Goal: Information Seeking & Learning: Learn about a topic

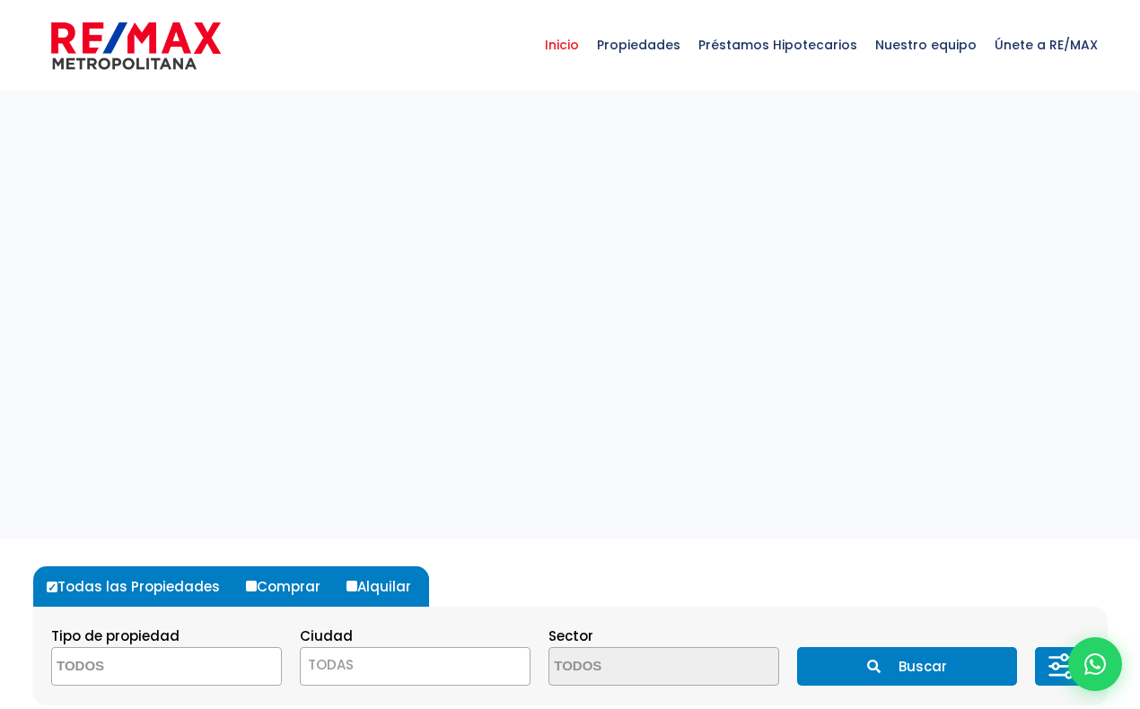
select select
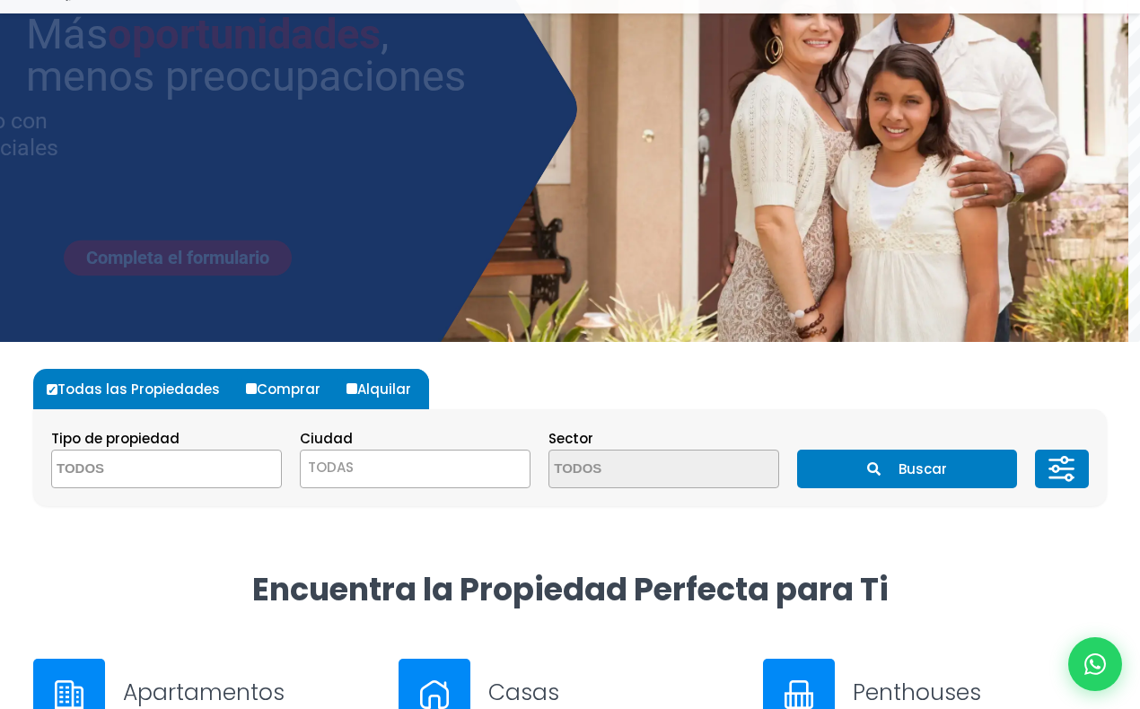
scroll to position [248, 0]
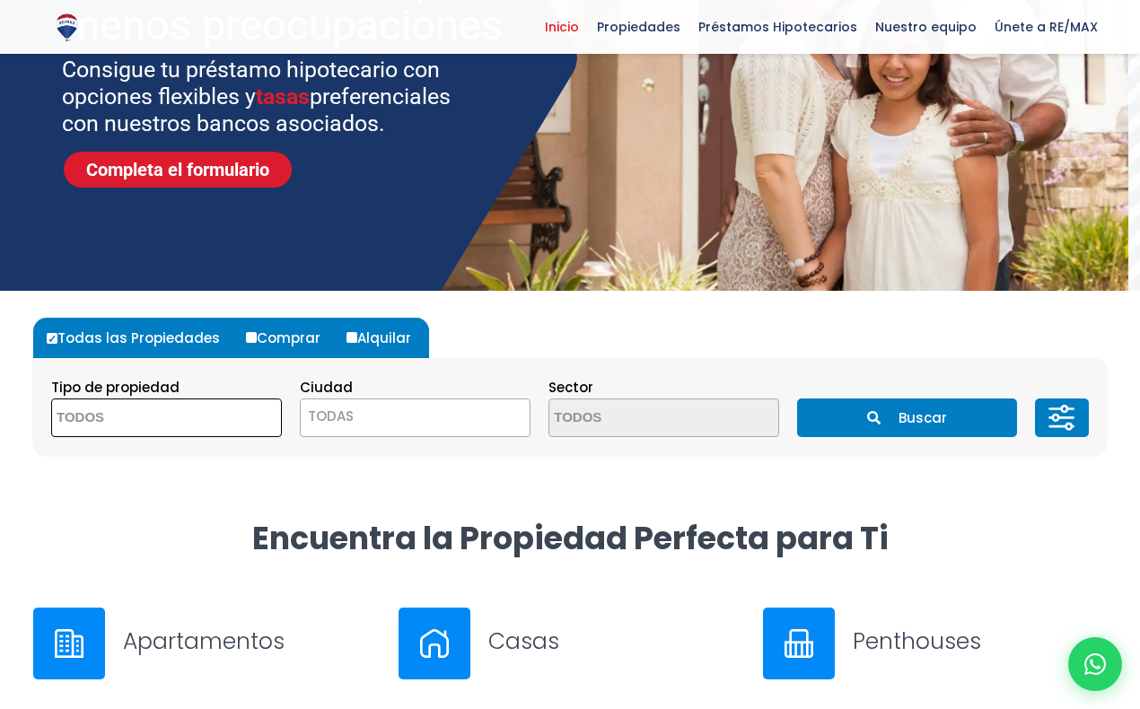
click at [192, 416] on textarea "Search" at bounding box center [139, 418] width 174 height 39
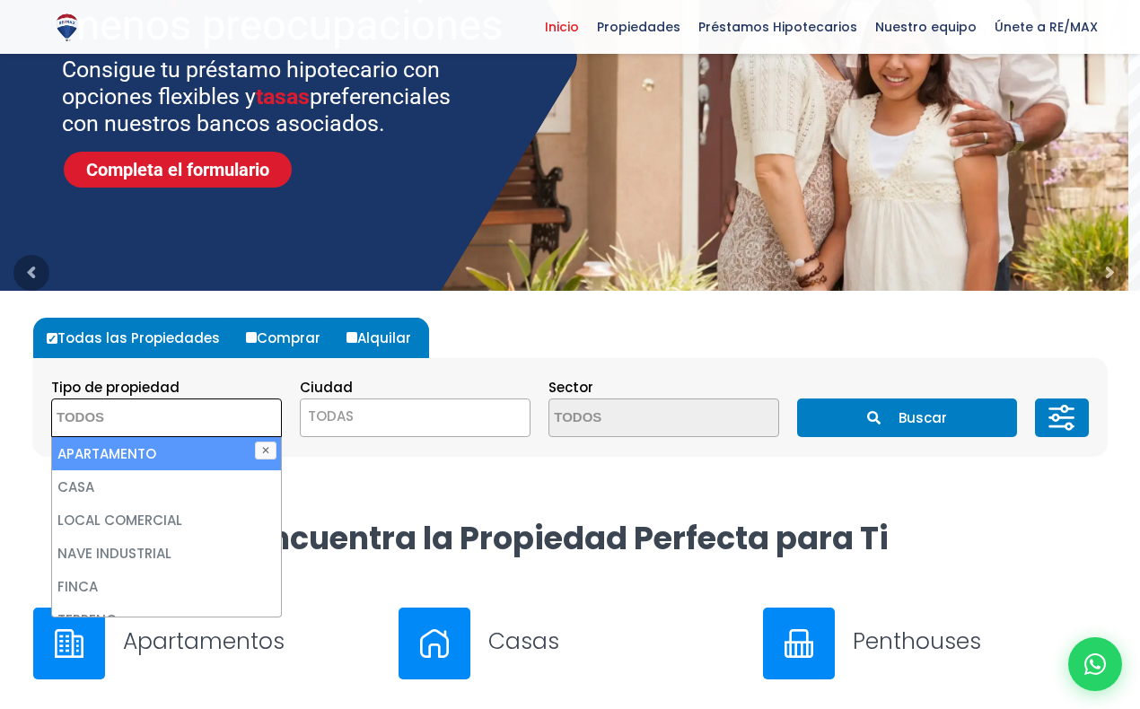
click at [341, 416] on span "TODAS" at bounding box center [331, 416] width 46 height 19
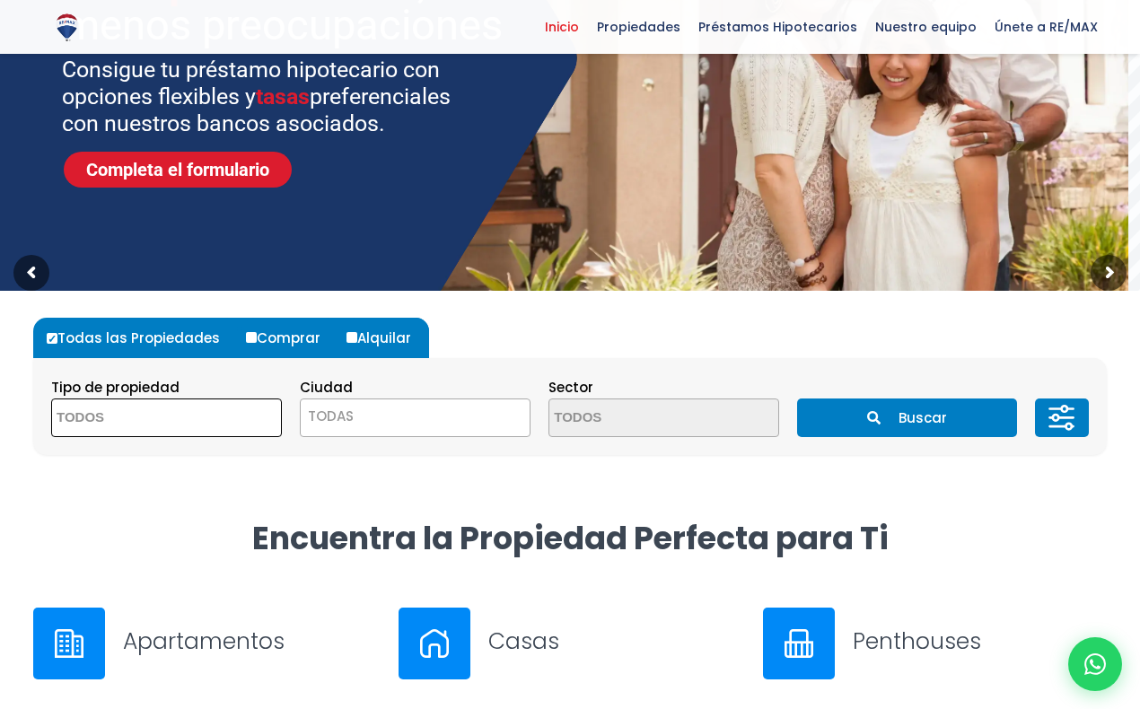
click at [206, 412] on textarea "Search" at bounding box center [139, 418] width 174 height 39
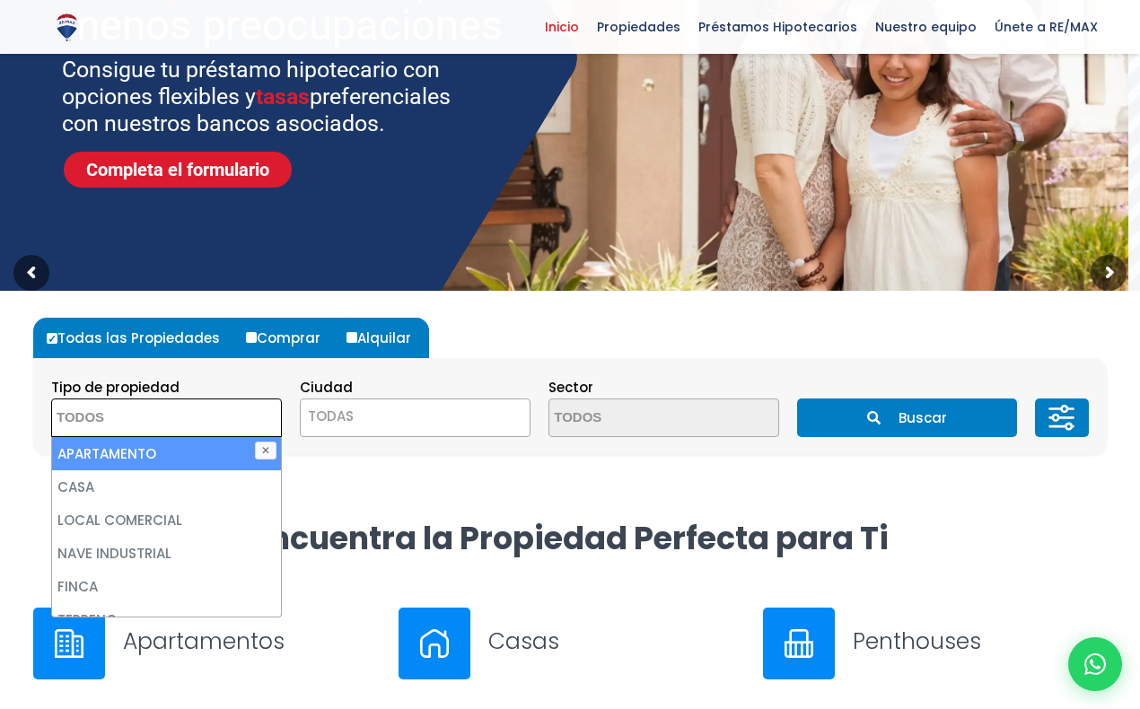
click at [387, 423] on span "TODAS" at bounding box center [415, 416] width 229 height 25
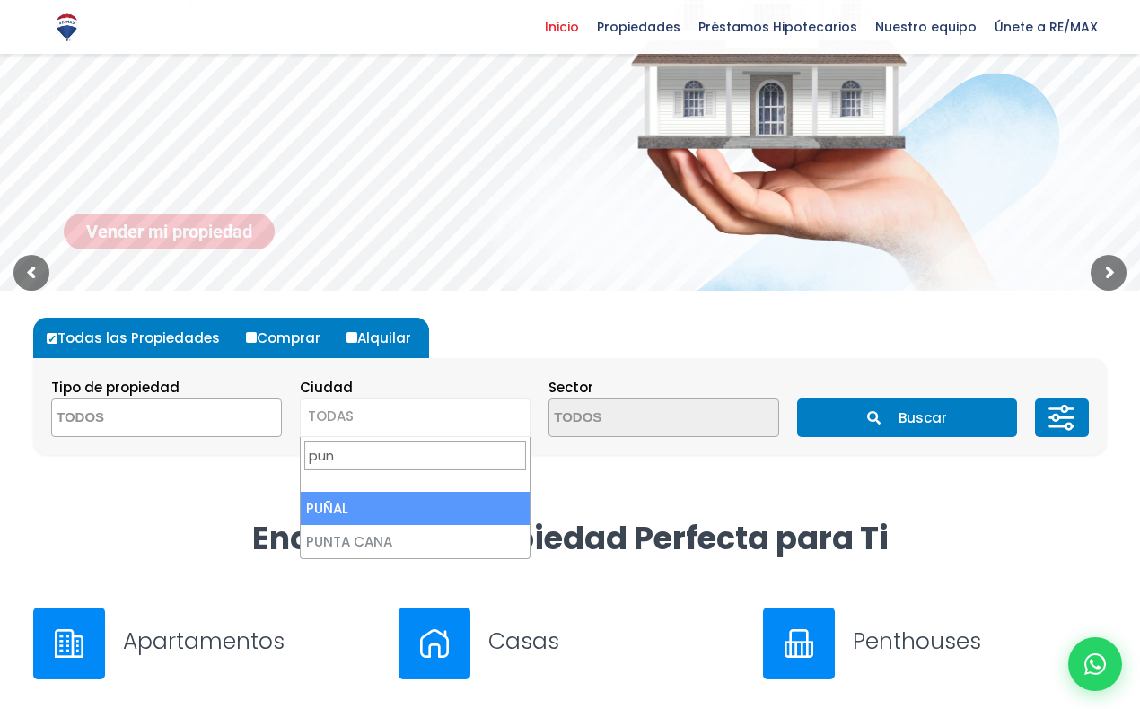
scroll to position [0, 0]
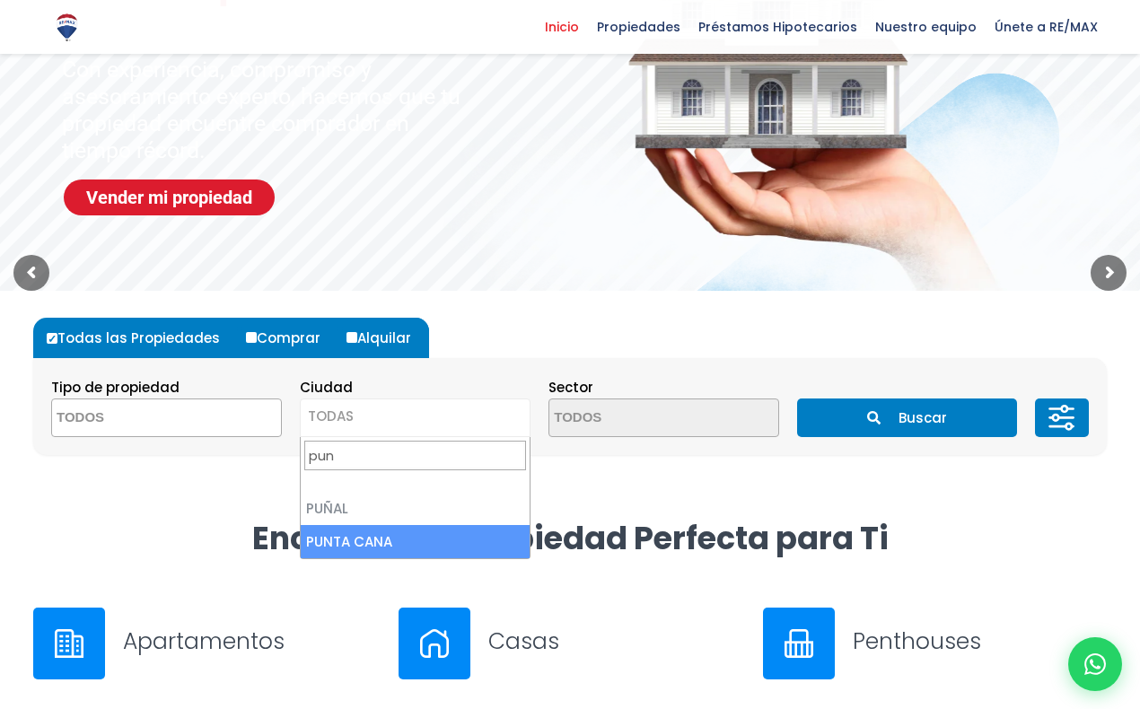
type input "pun"
select select "434"
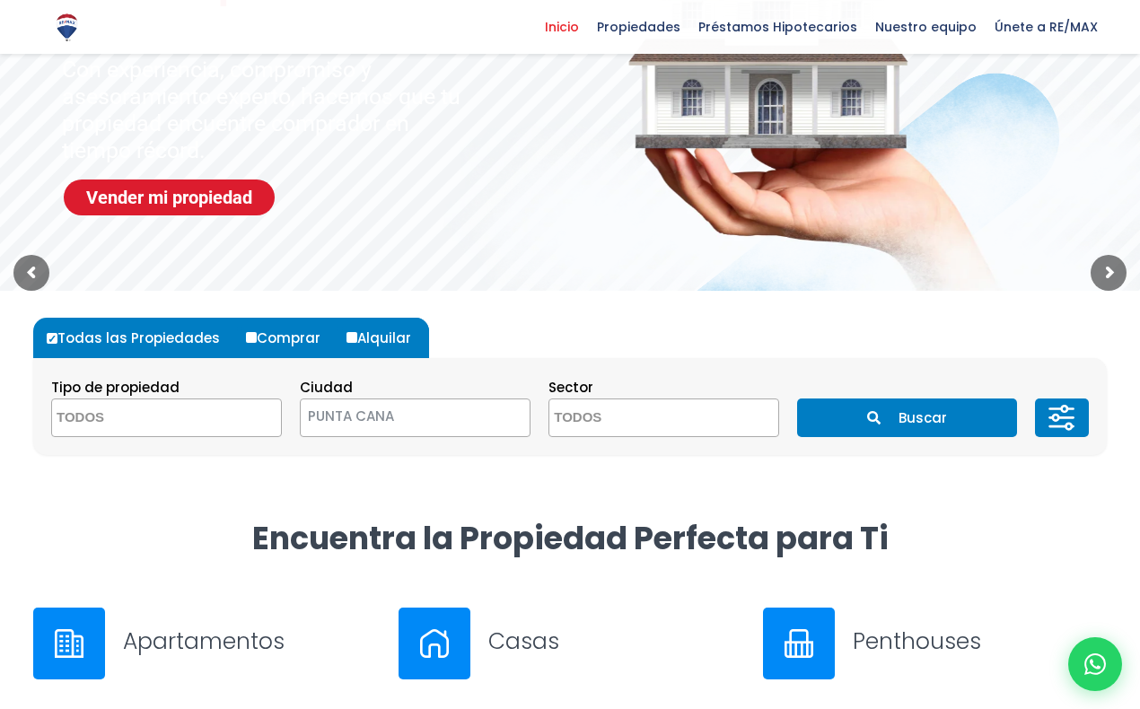
click at [711, 409] on textarea "Search" at bounding box center [636, 418] width 174 height 39
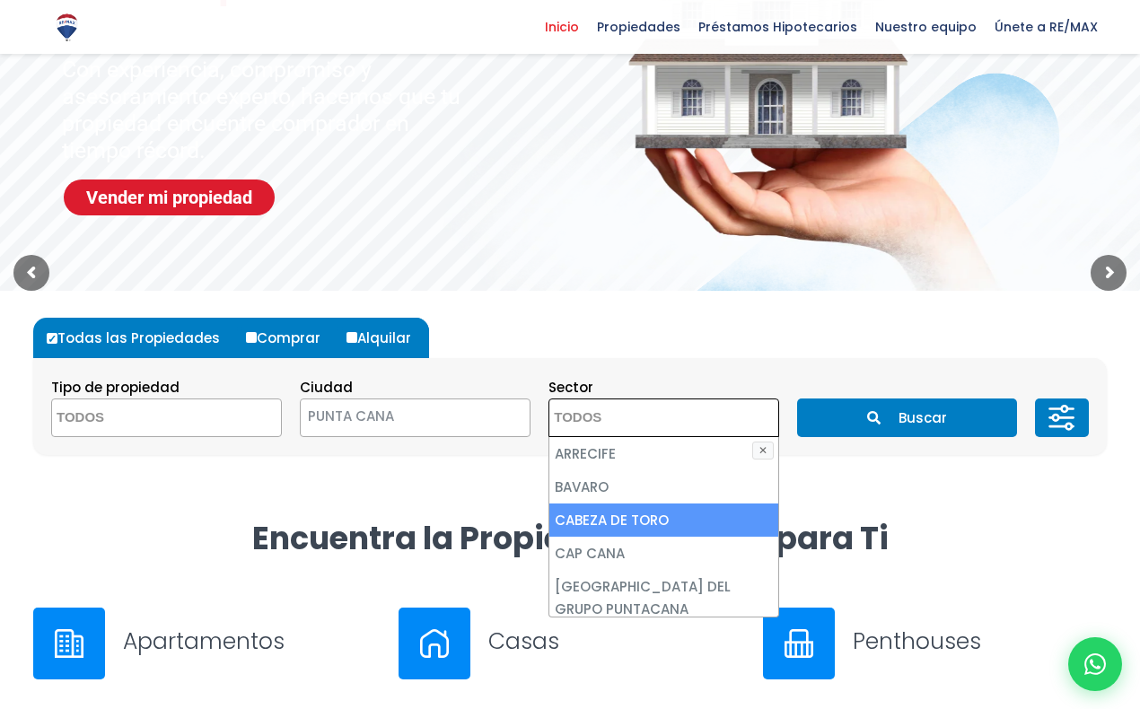
click at [936, 429] on button "Buscar" at bounding box center [906, 417] width 219 height 39
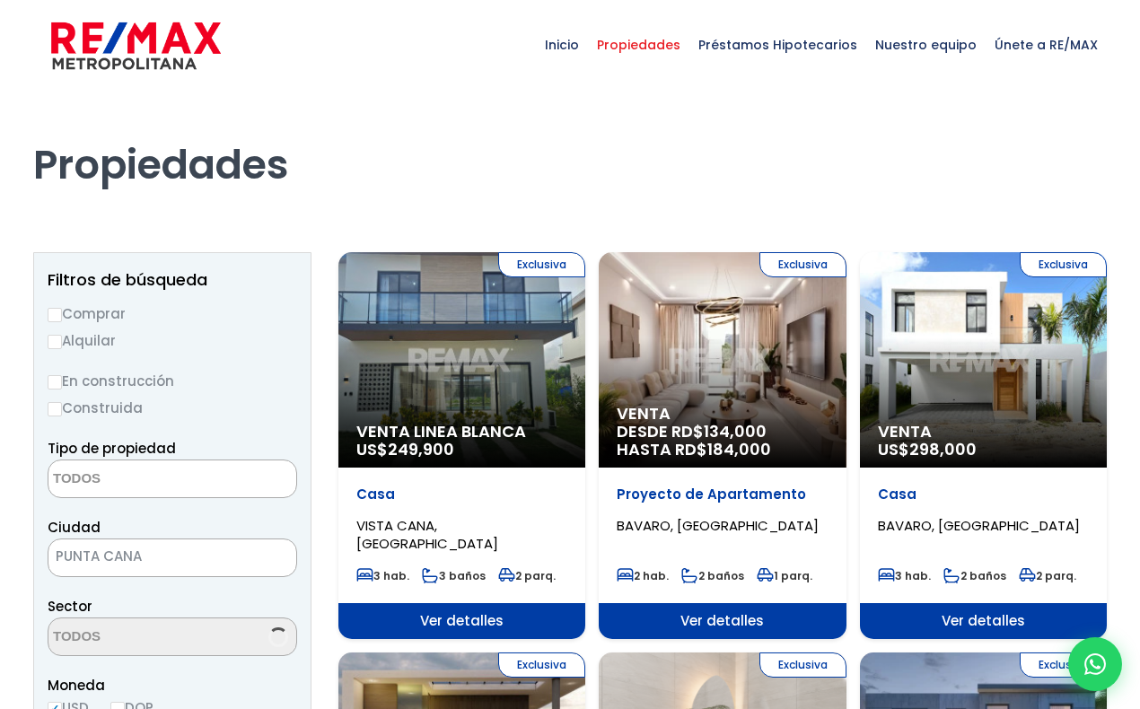
select select
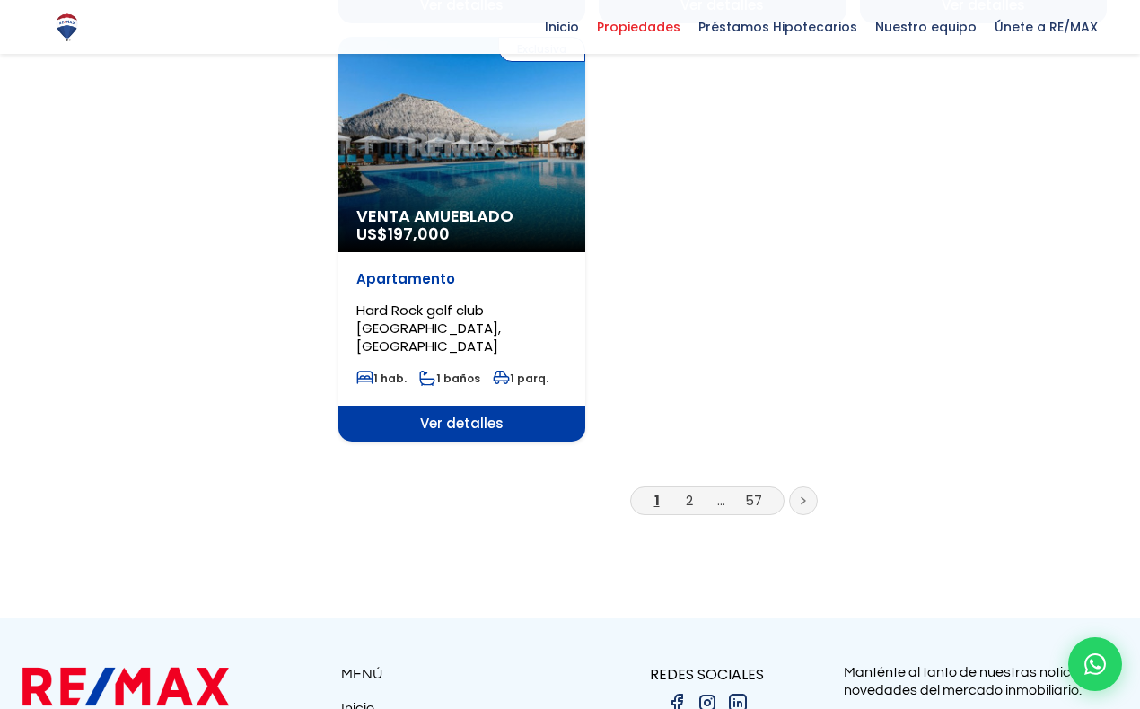
scroll to position [2288, 0]
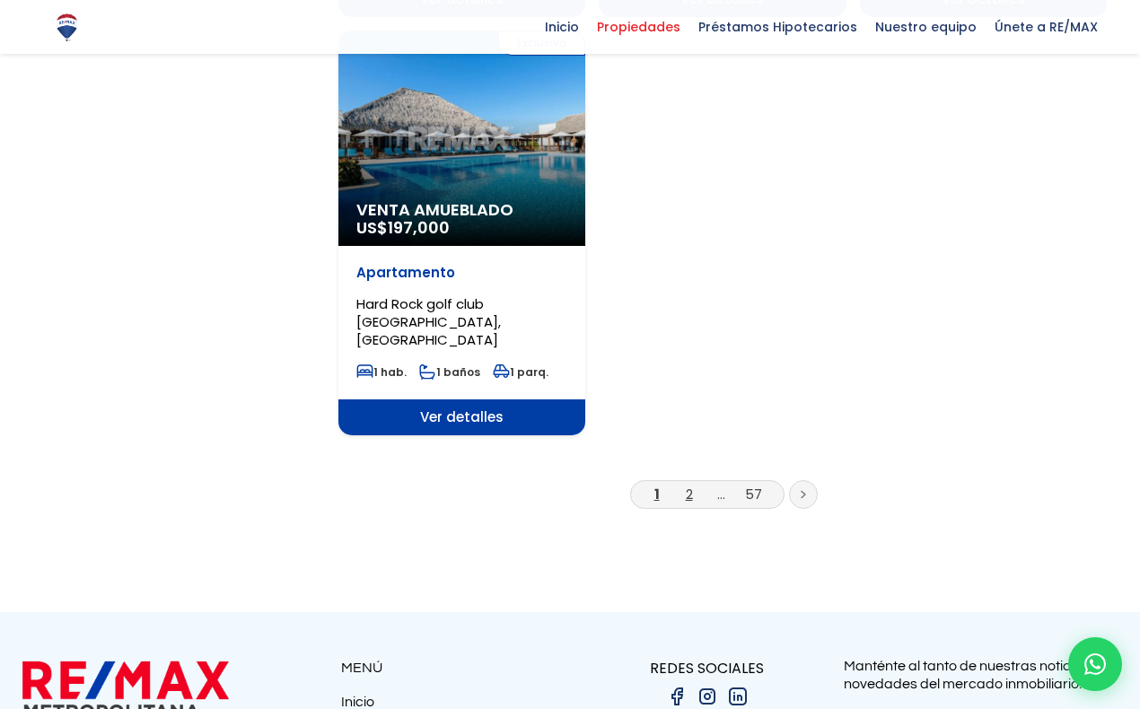
click at [689, 485] on link "2" at bounding box center [689, 494] width 7 height 19
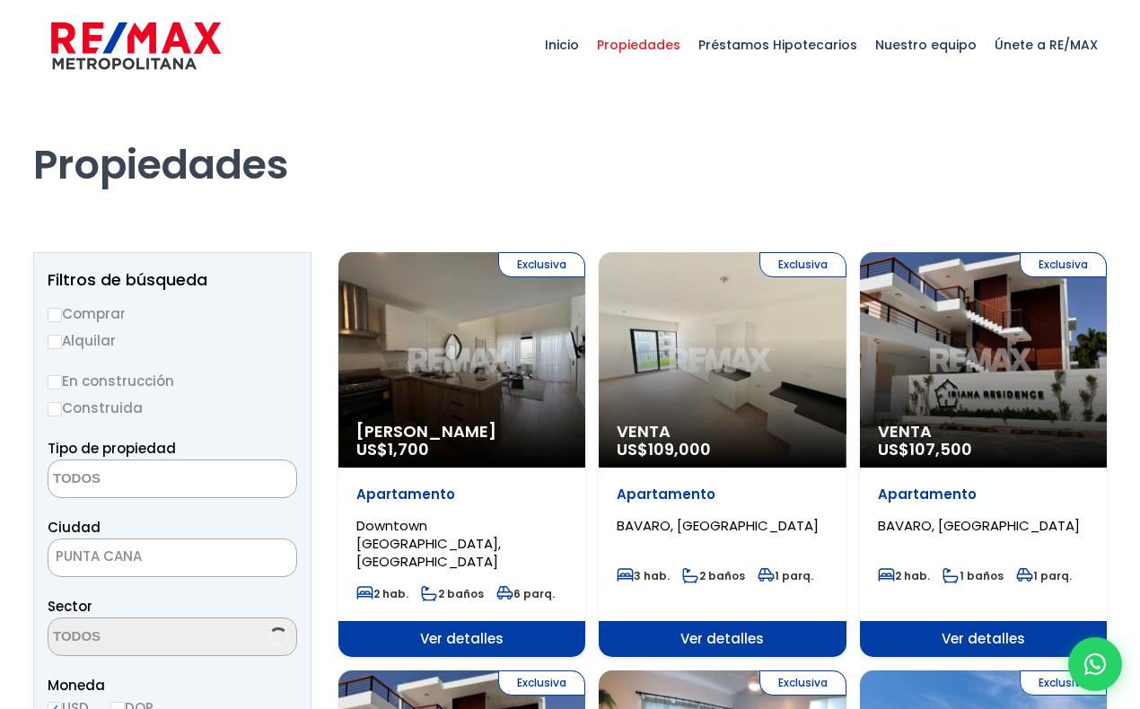
select select
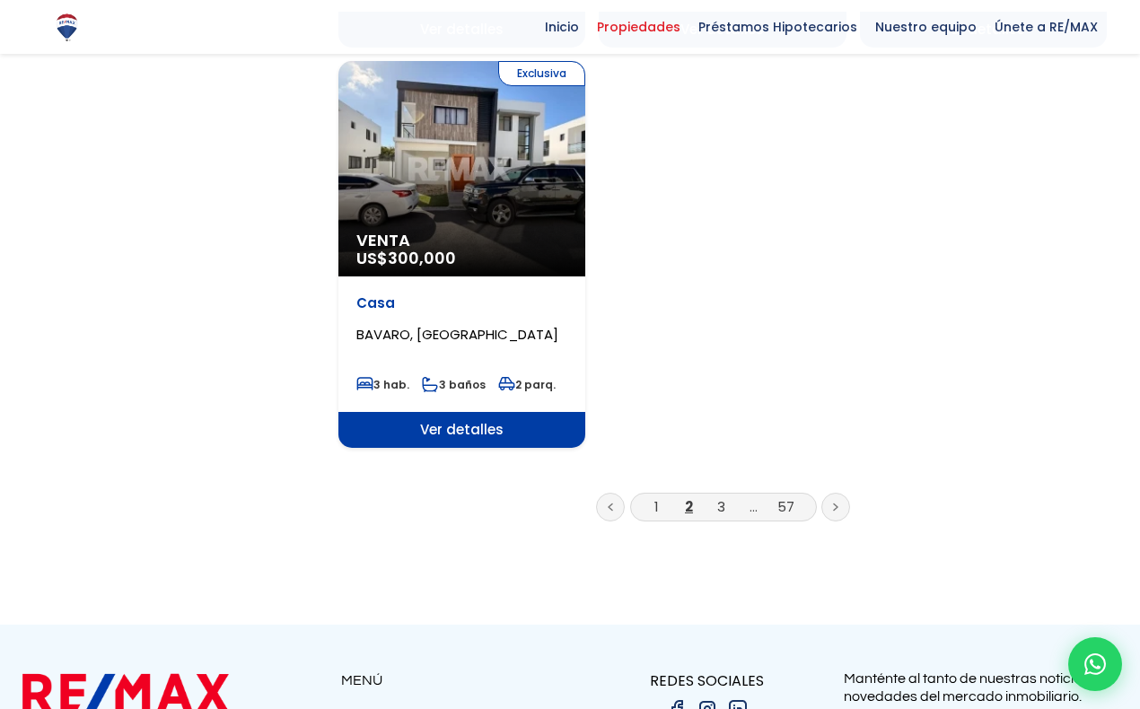
scroll to position [2260, 0]
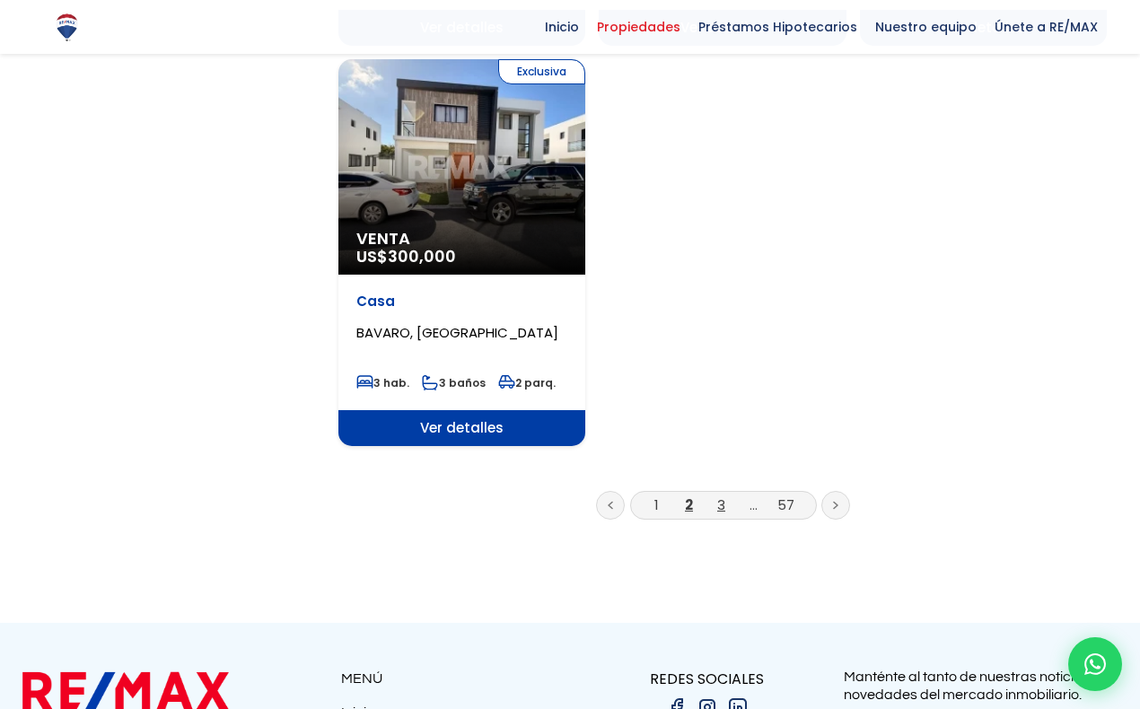
click at [721, 495] on link "3" at bounding box center [721, 504] width 8 height 19
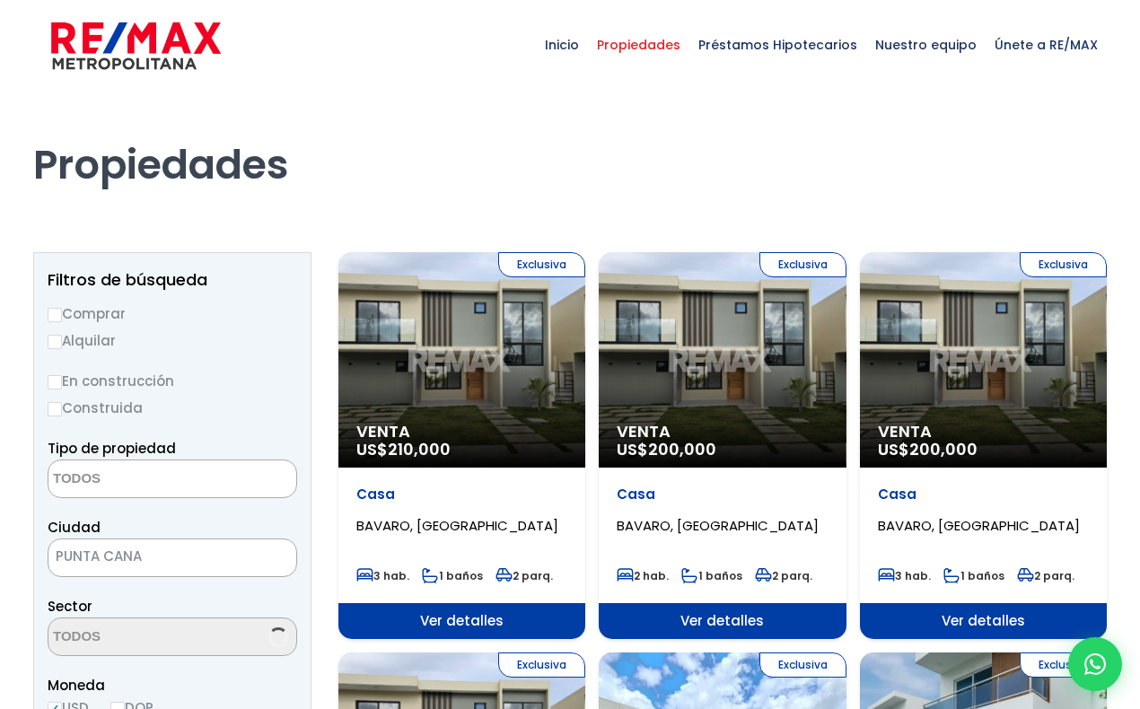
select select
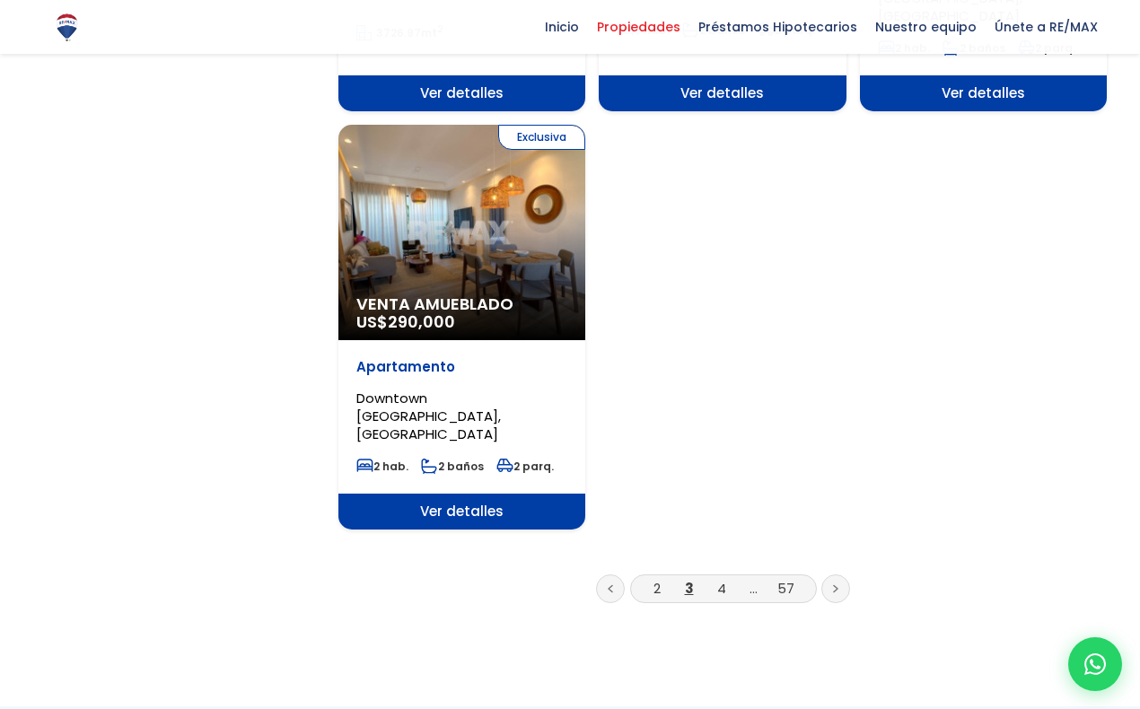
scroll to position [2226, 0]
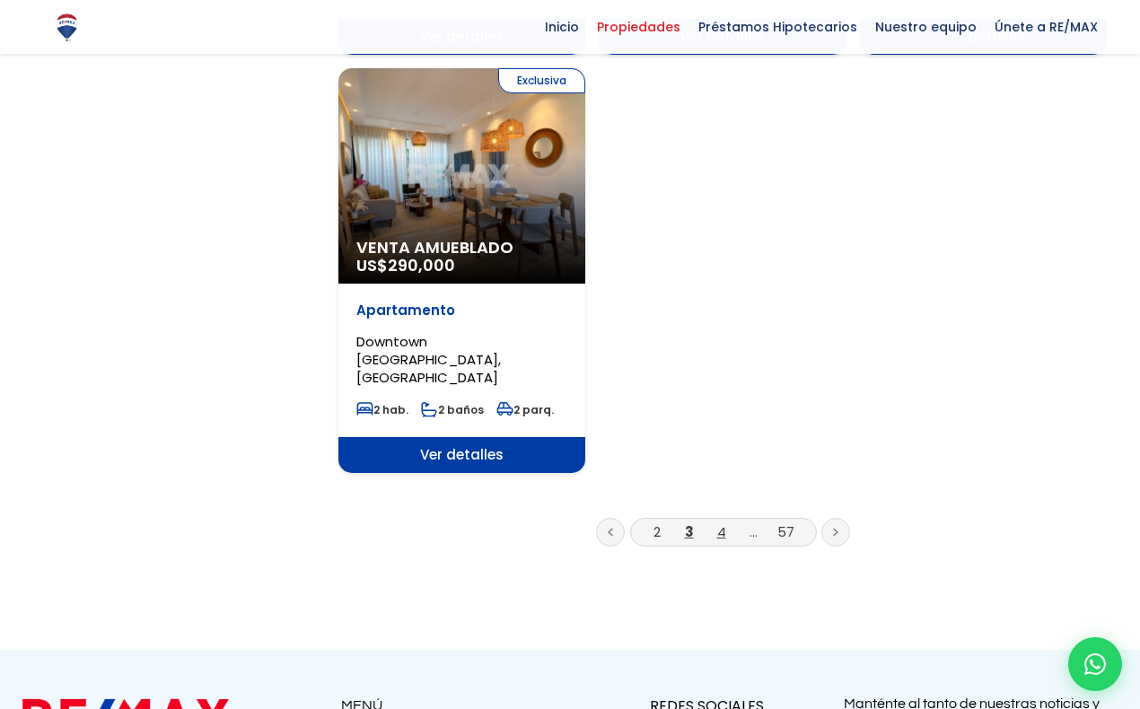
click at [720, 522] on link "4" at bounding box center [721, 531] width 9 height 19
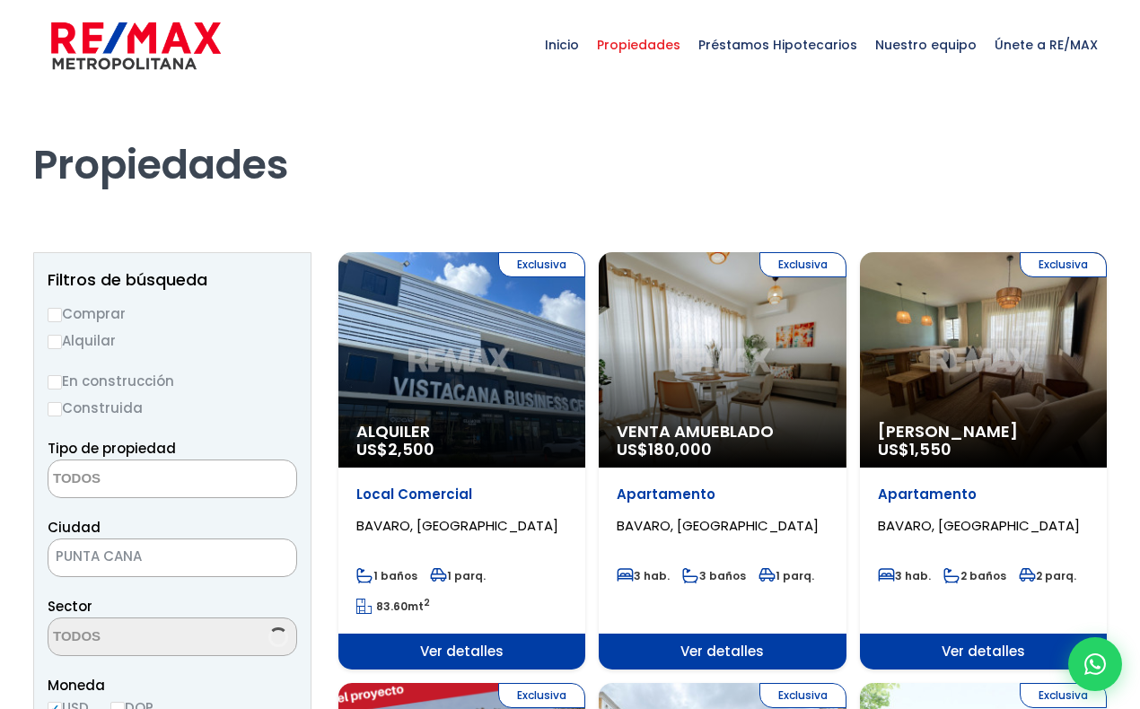
select select
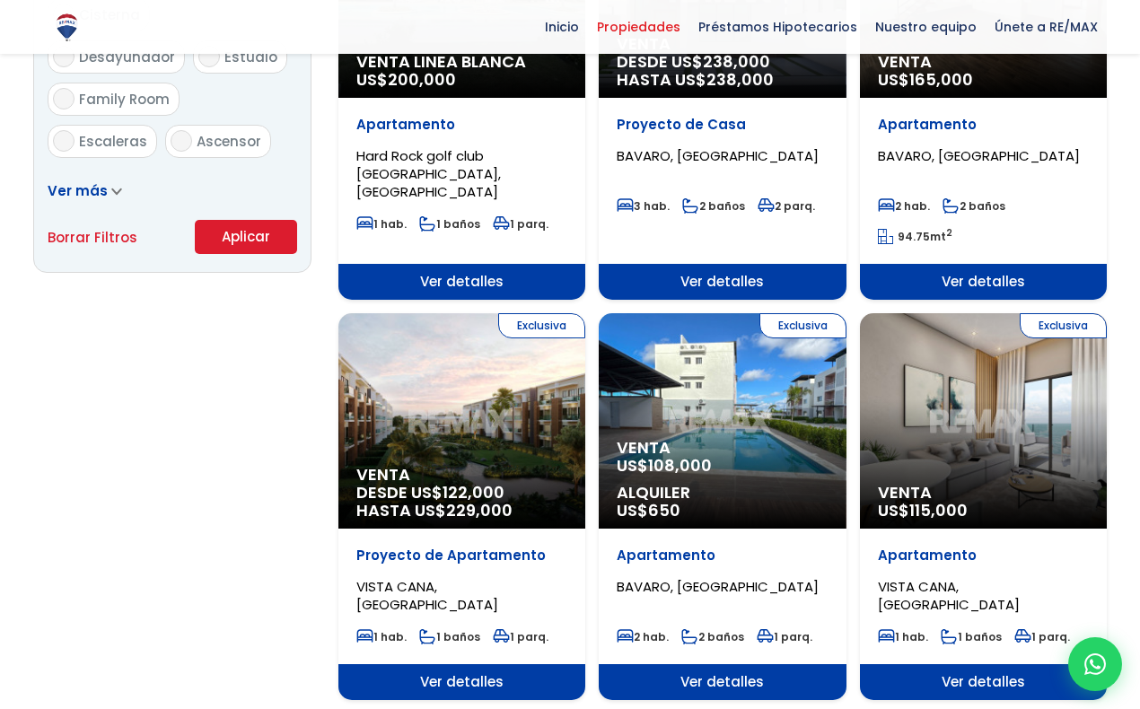
scroll to position [1208, 0]
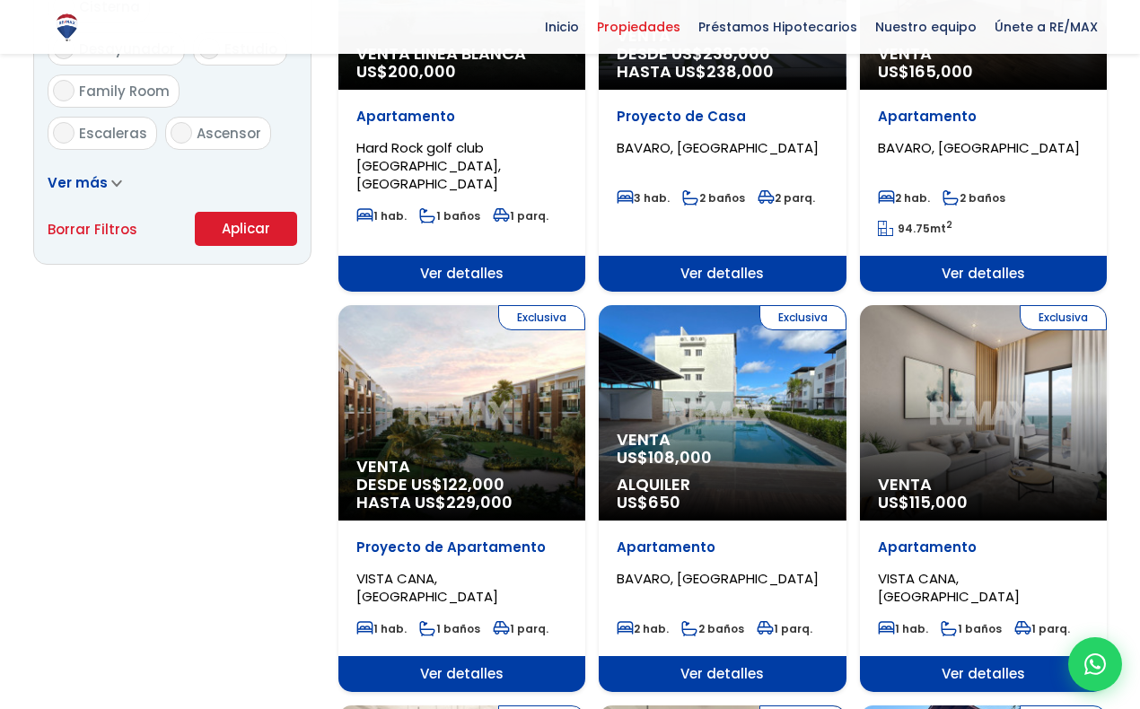
click at [955, 408] on div "Exclusiva Venta US$ 115,000" at bounding box center [983, 412] width 247 height 215
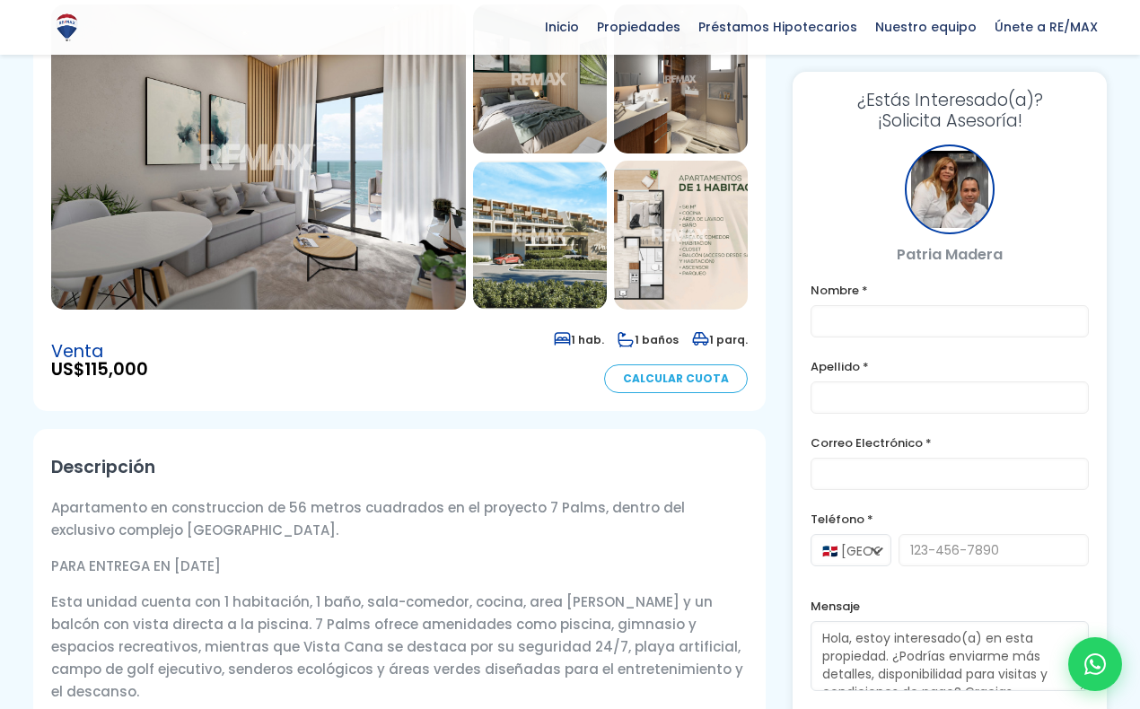
scroll to position [236, 0]
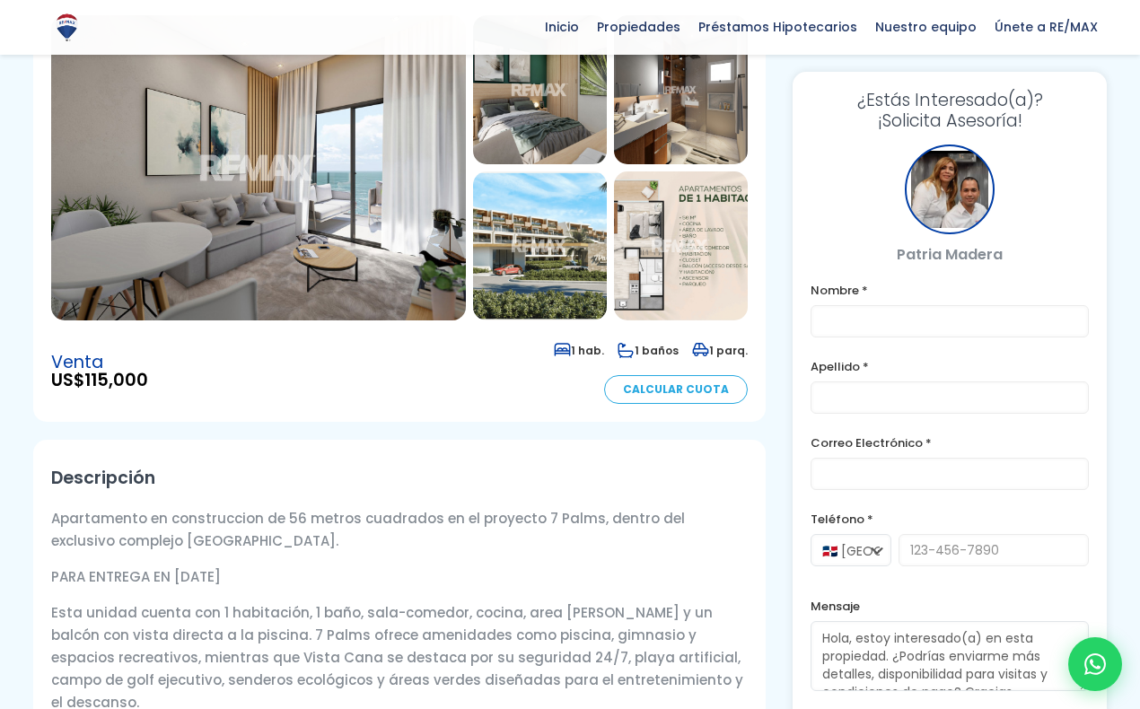
click at [304, 253] on img at bounding box center [258, 167] width 415 height 305
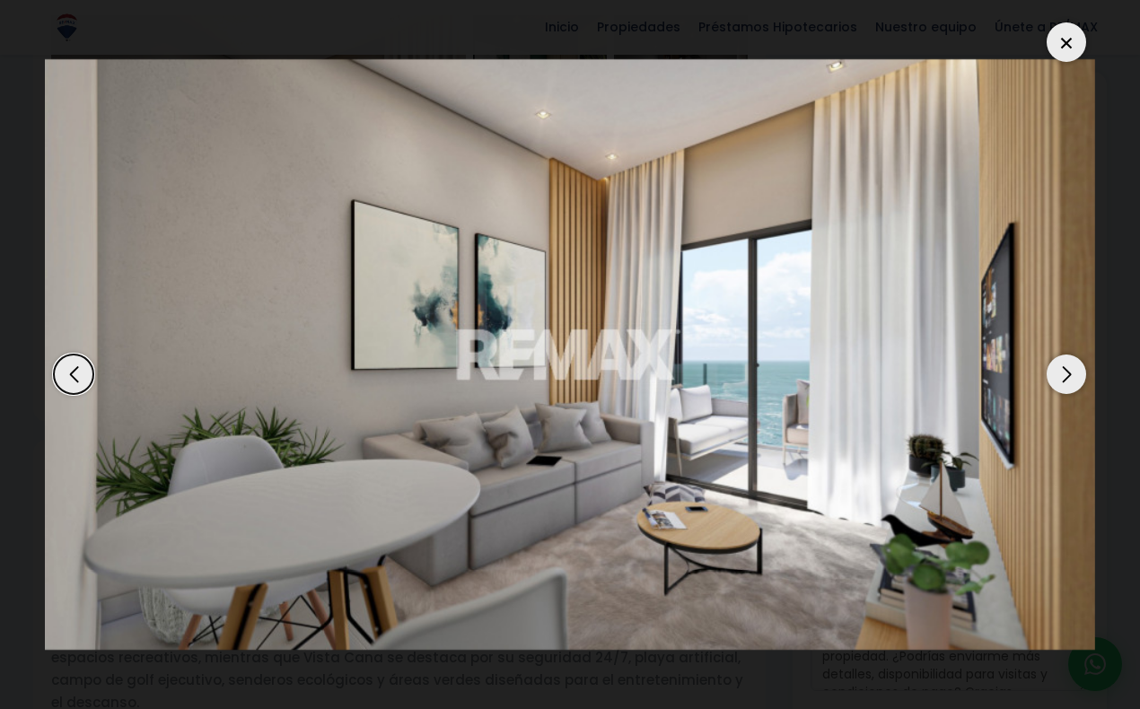
click at [1070, 381] on div "Next slide" at bounding box center [1065, 373] width 39 height 39
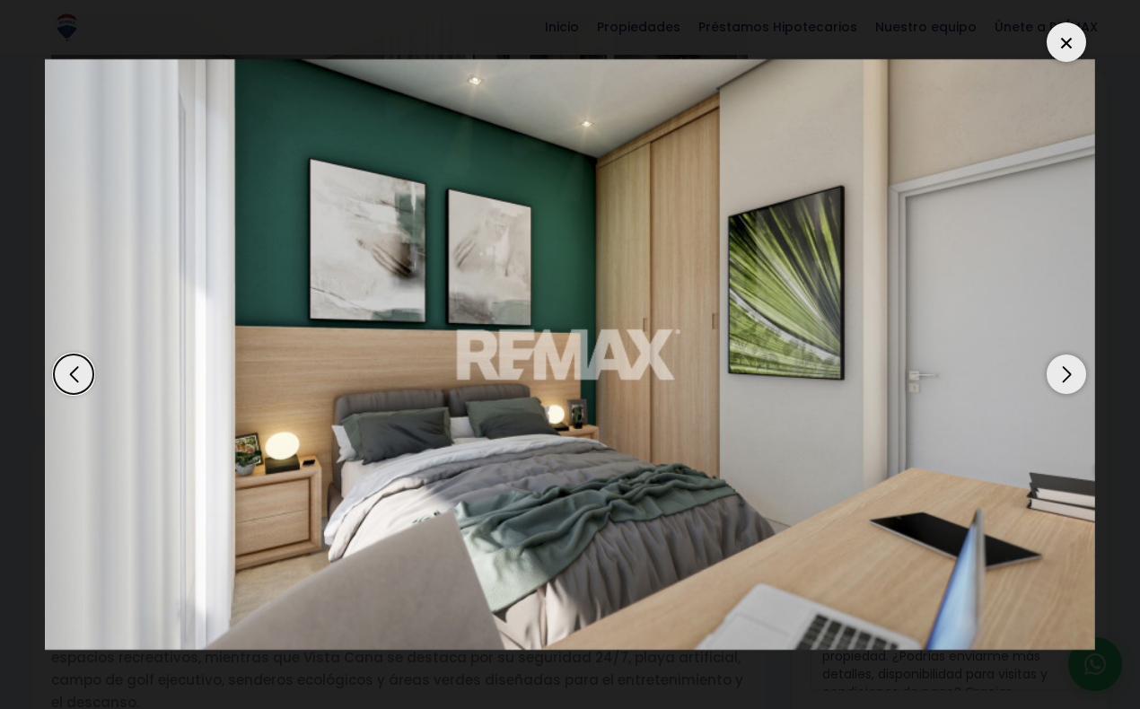
click at [1070, 381] on div "Next slide" at bounding box center [1065, 373] width 39 height 39
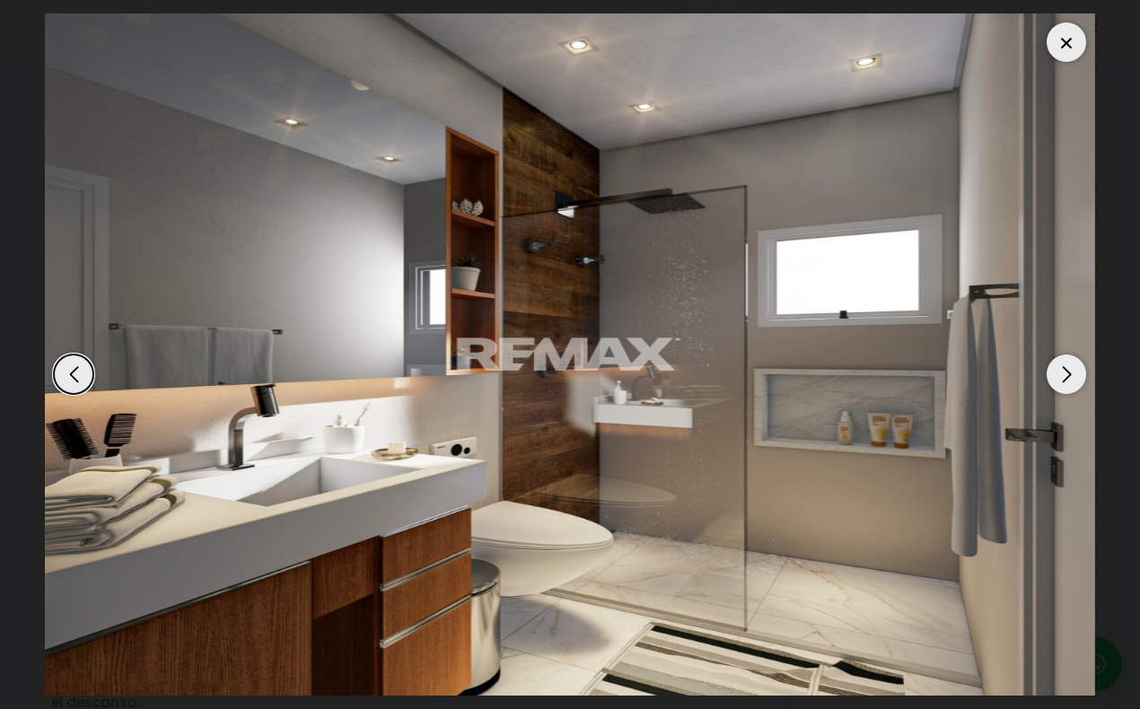
click at [1070, 381] on div "Next slide" at bounding box center [1065, 373] width 39 height 39
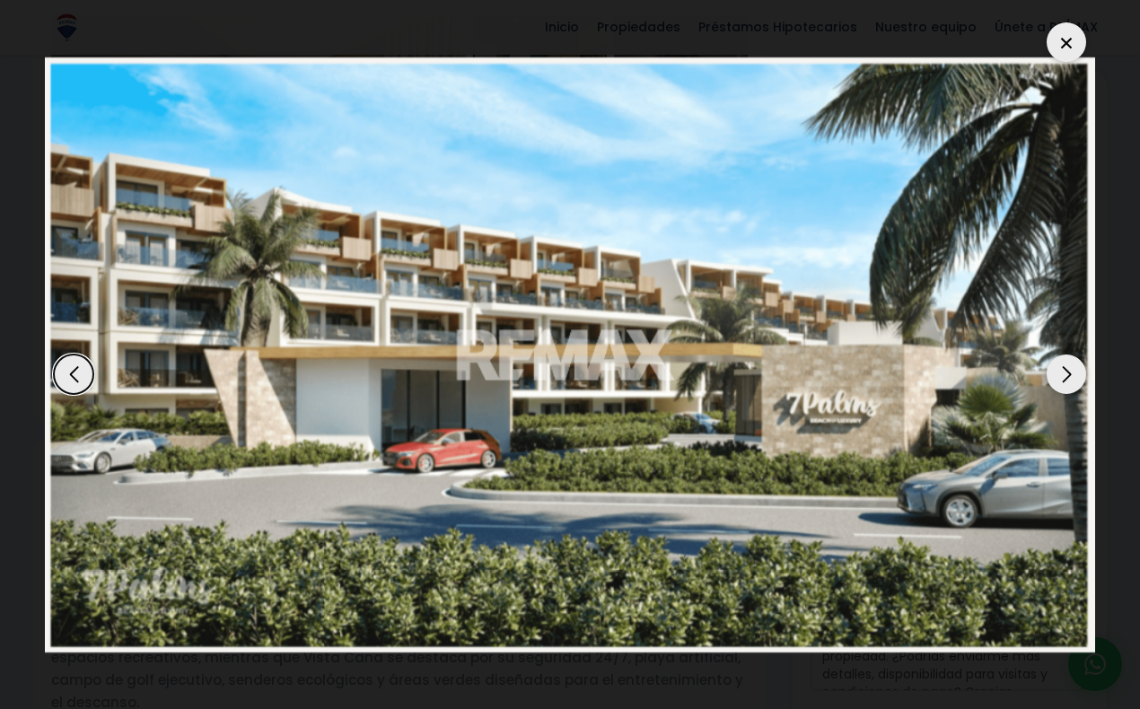
click at [1070, 381] on div "Next slide" at bounding box center [1065, 373] width 39 height 39
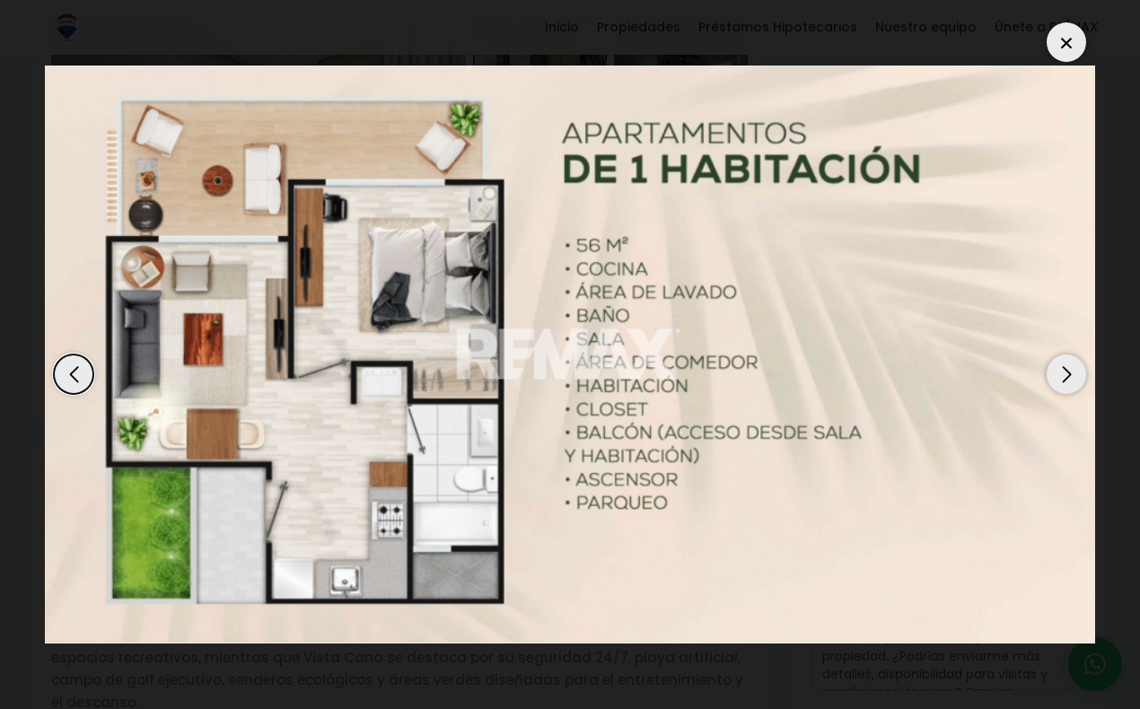
scroll to position [0, 0]
click at [1073, 379] on div "Next slide" at bounding box center [1065, 373] width 39 height 39
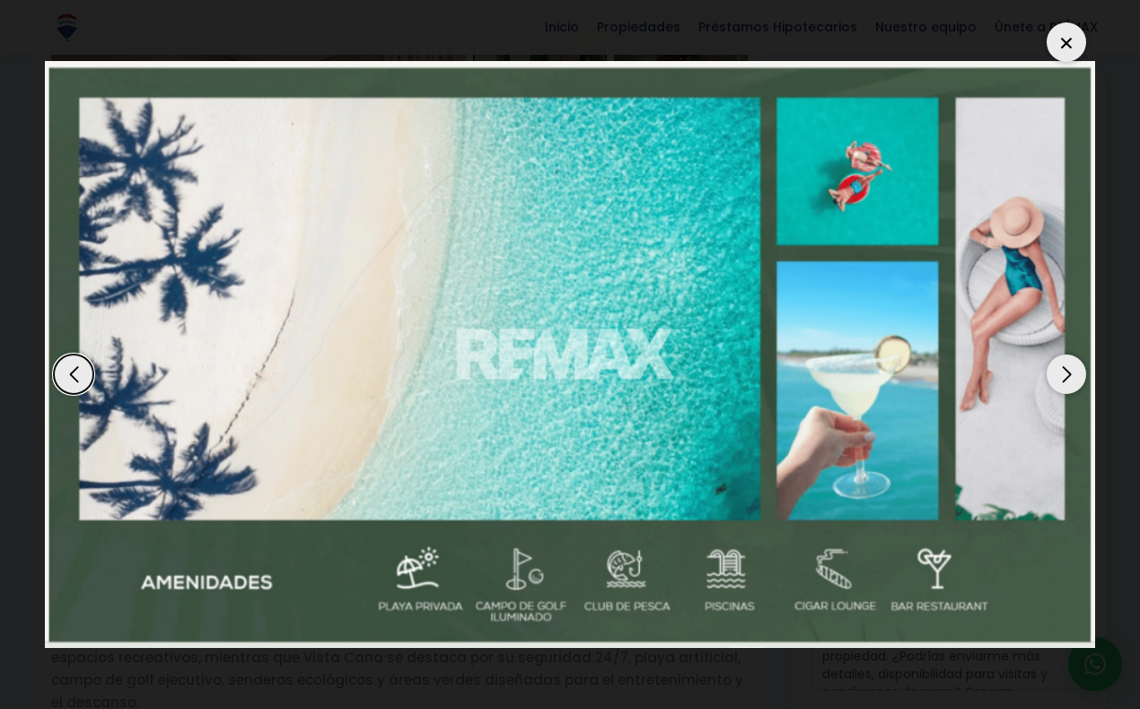
click at [1073, 379] on div "Next slide" at bounding box center [1065, 373] width 39 height 39
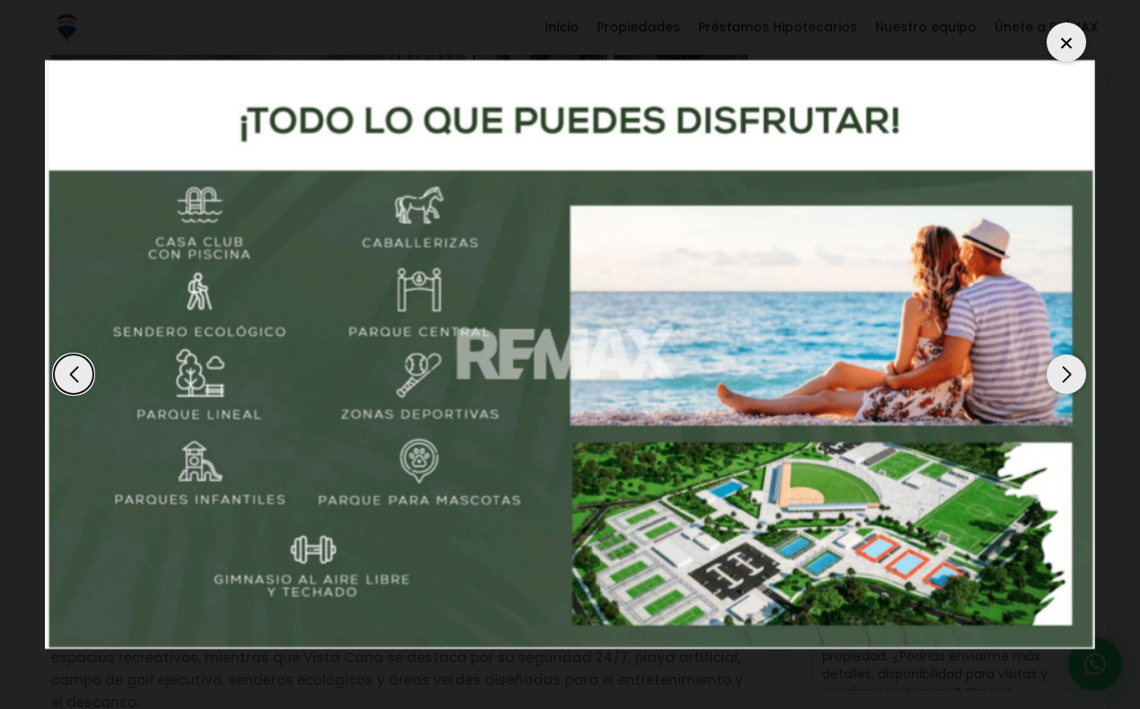
click at [1073, 379] on div "Next slide" at bounding box center [1065, 373] width 39 height 39
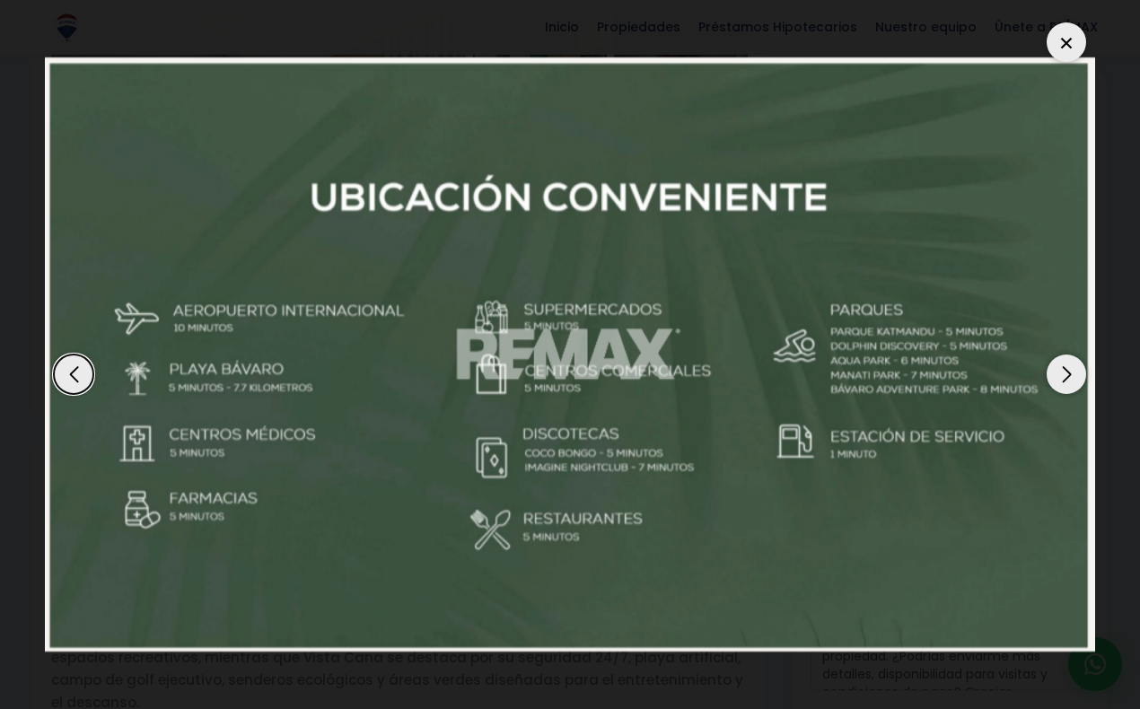
click at [1073, 379] on div "Next slide" at bounding box center [1065, 373] width 39 height 39
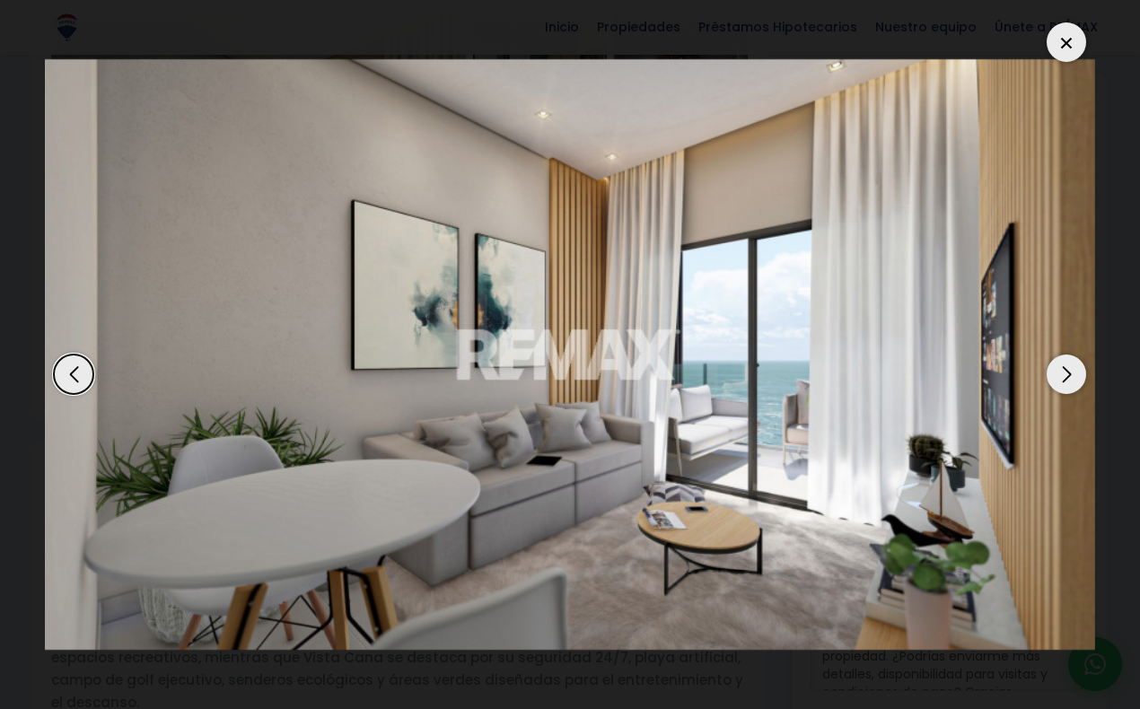
click at [73, 381] on div "Previous slide" at bounding box center [73, 373] width 39 height 39
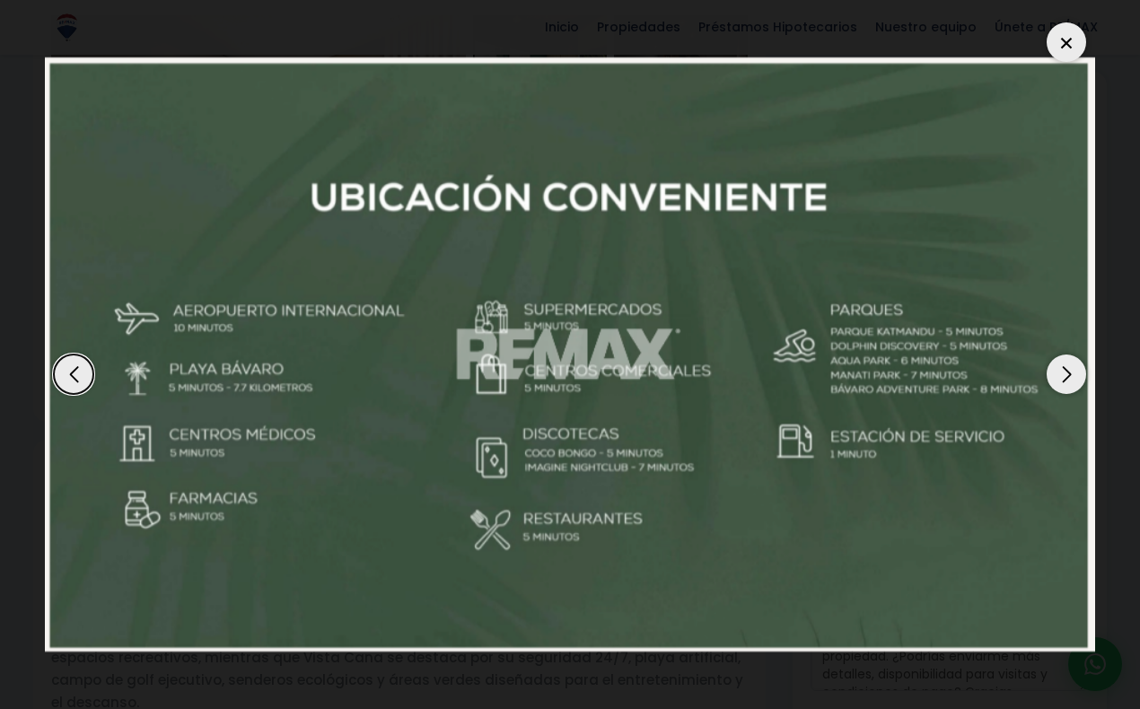
click at [73, 381] on div "Previous slide" at bounding box center [73, 373] width 39 height 39
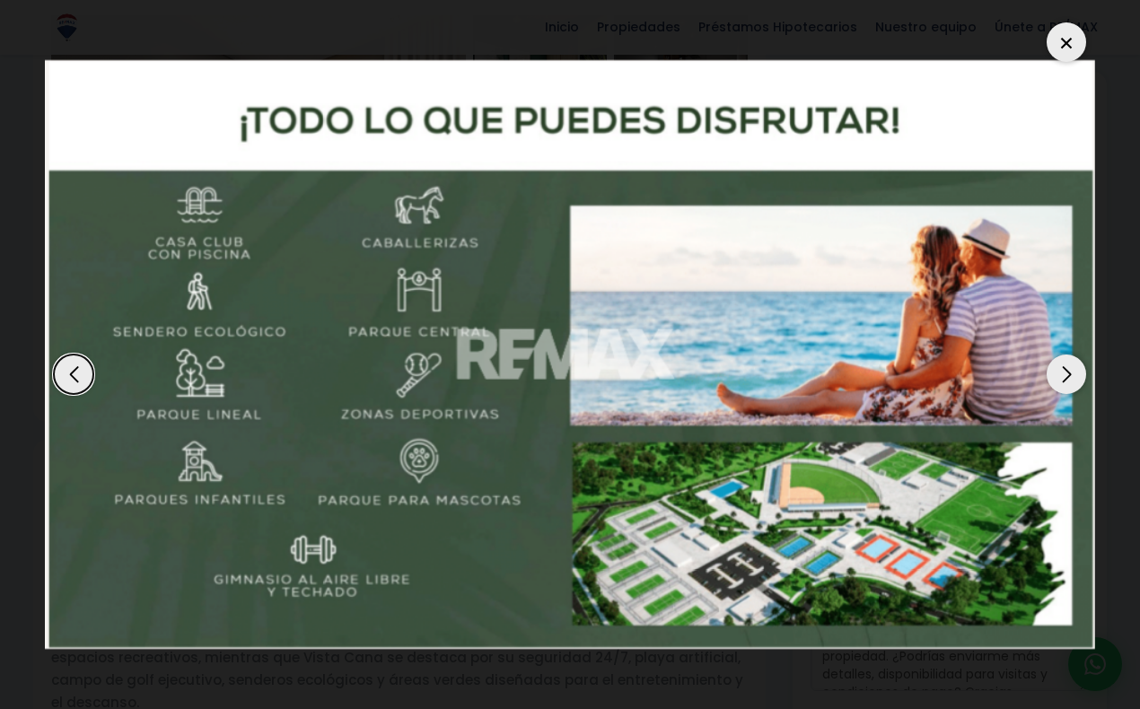
click at [1061, 57] on div at bounding box center [1065, 41] width 39 height 39
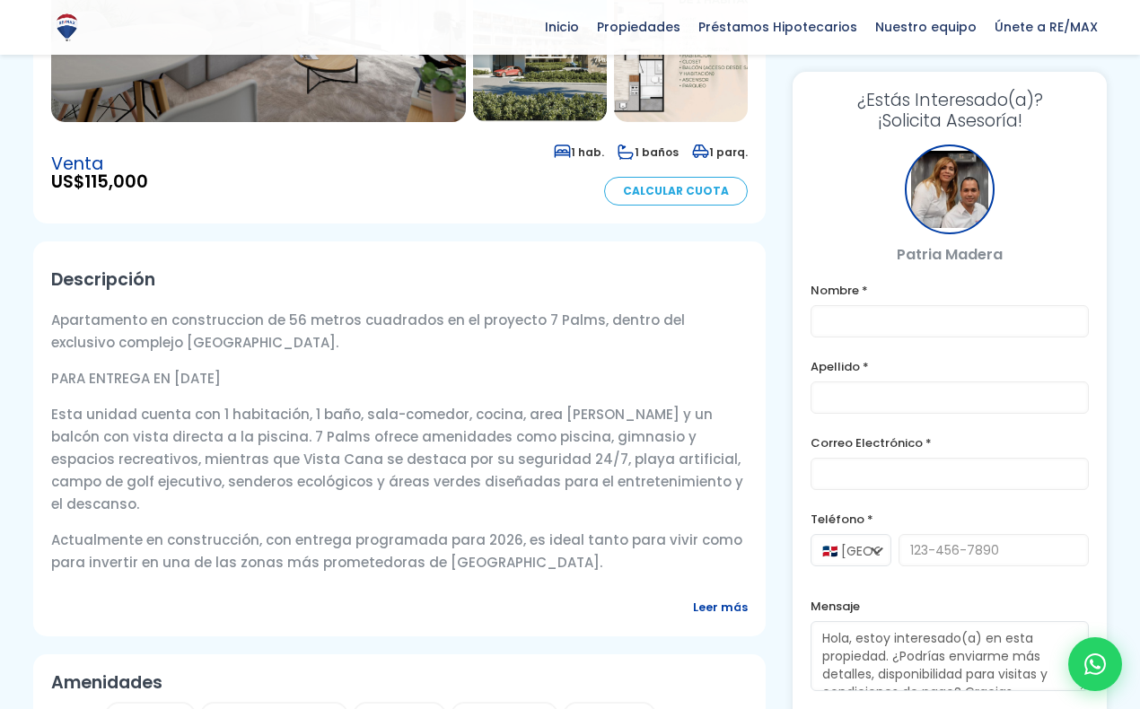
scroll to position [122, 0]
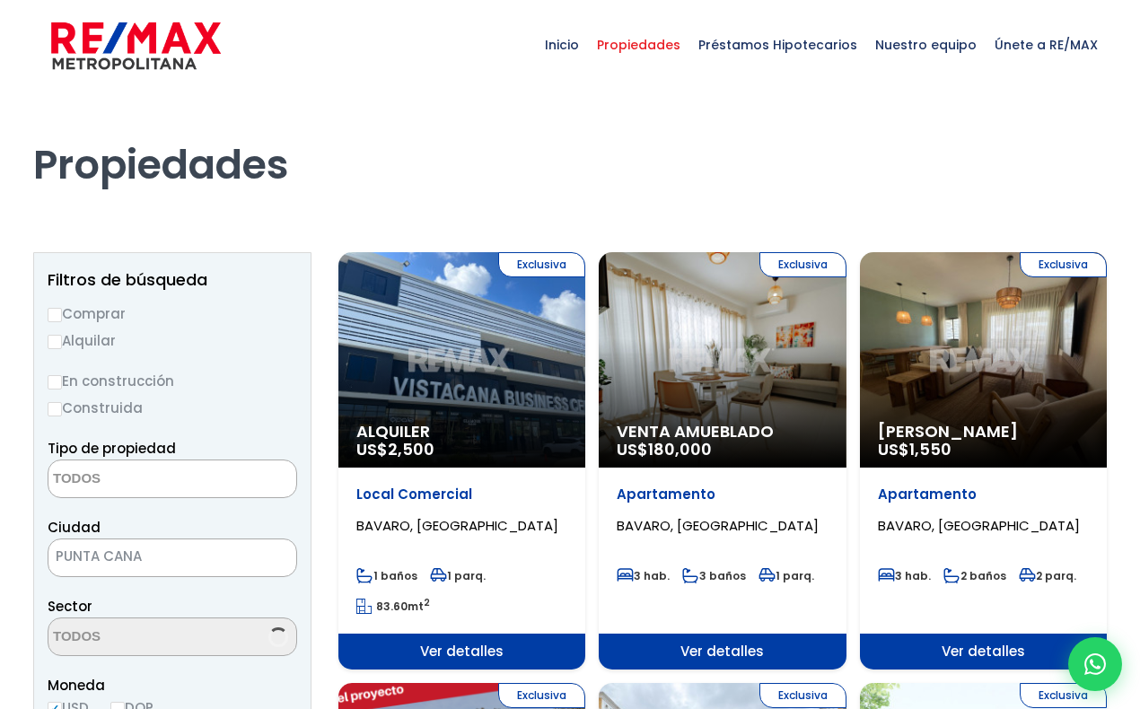
select select
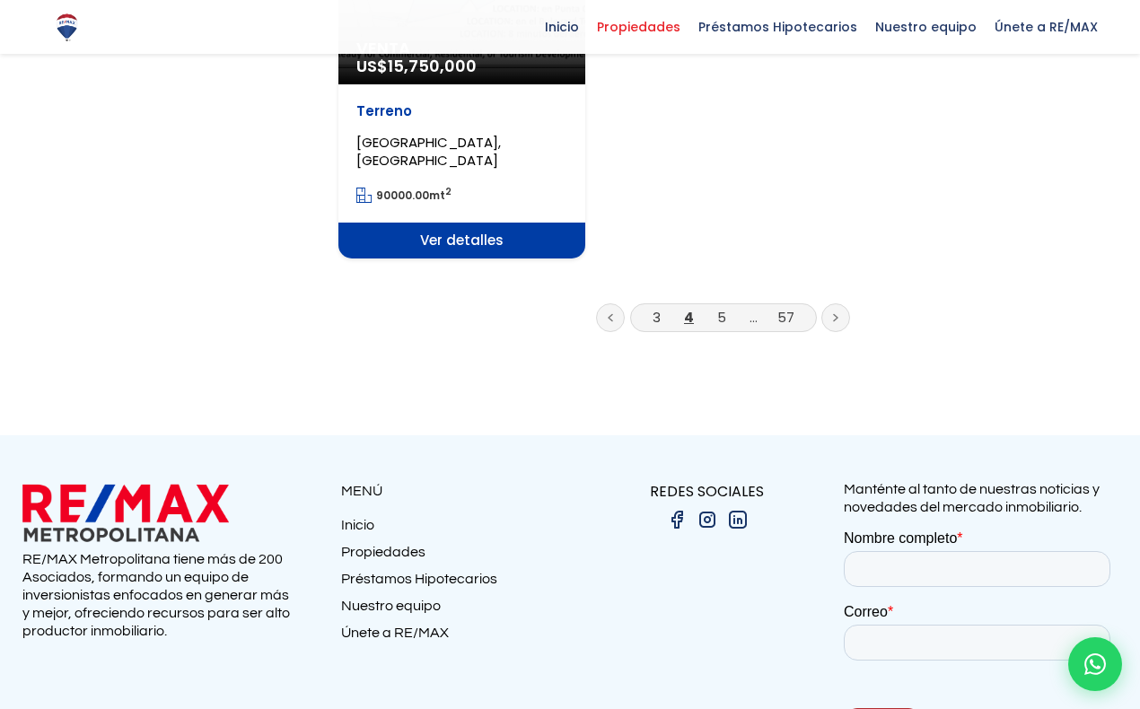
scroll to position [2510, 0]
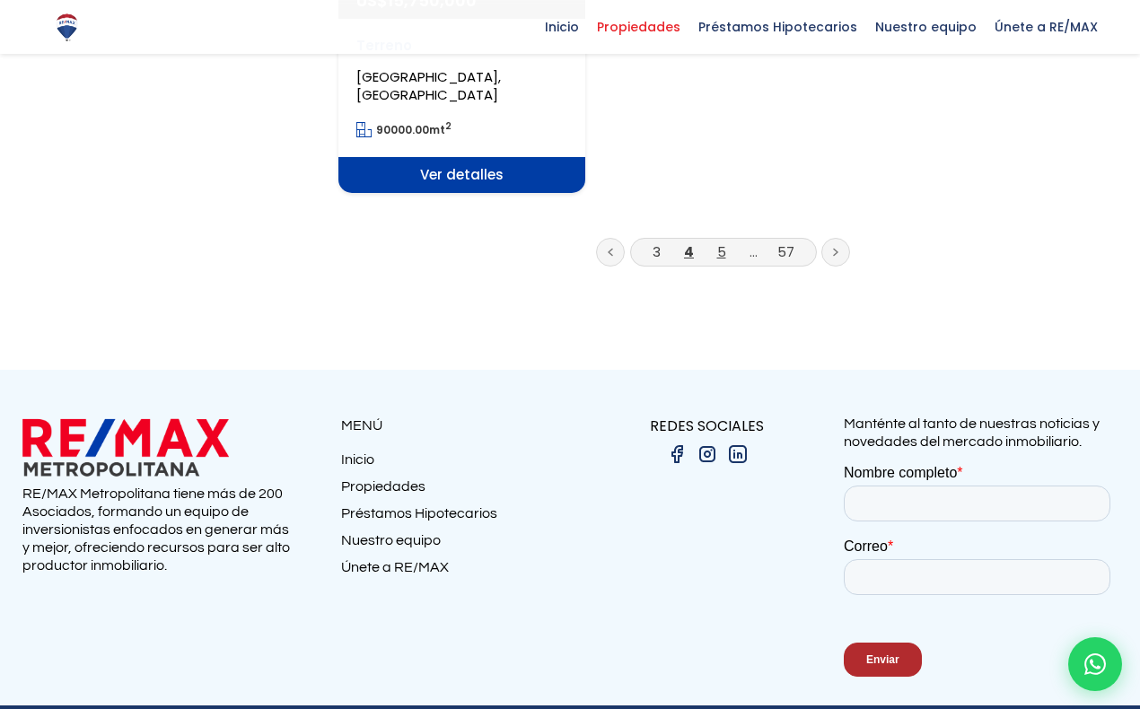
click at [721, 255] on link "5" at bounding box center [721, 251] width 9 height 19
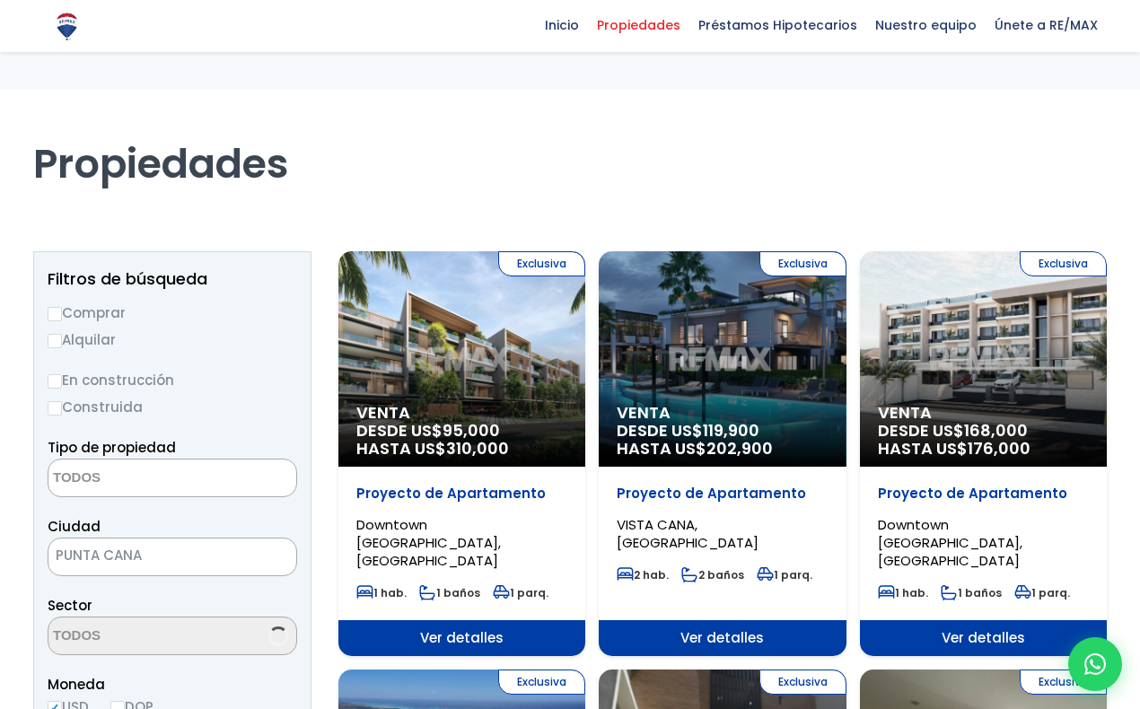
select select
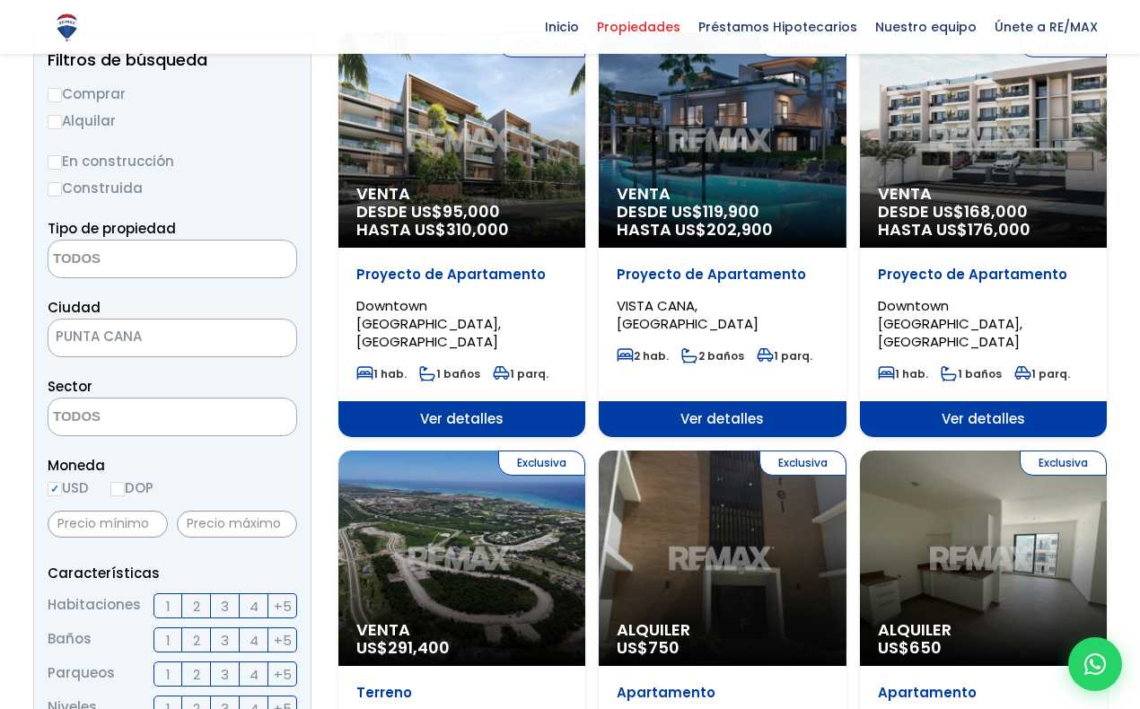
scroll to position [122, 0]
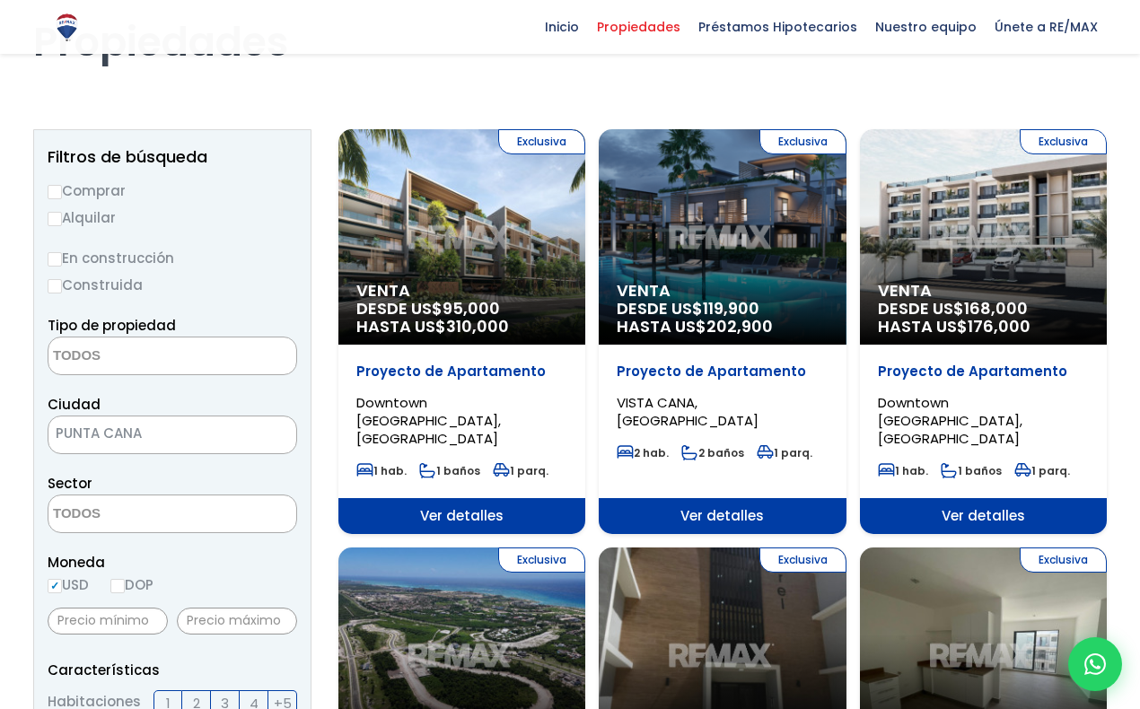
click at [451, 272] on div "Exclusiva Venta DESDE US$ 95,000 HASTA US$ 310,000" at bounding box center [461, 236] width 247 height 215
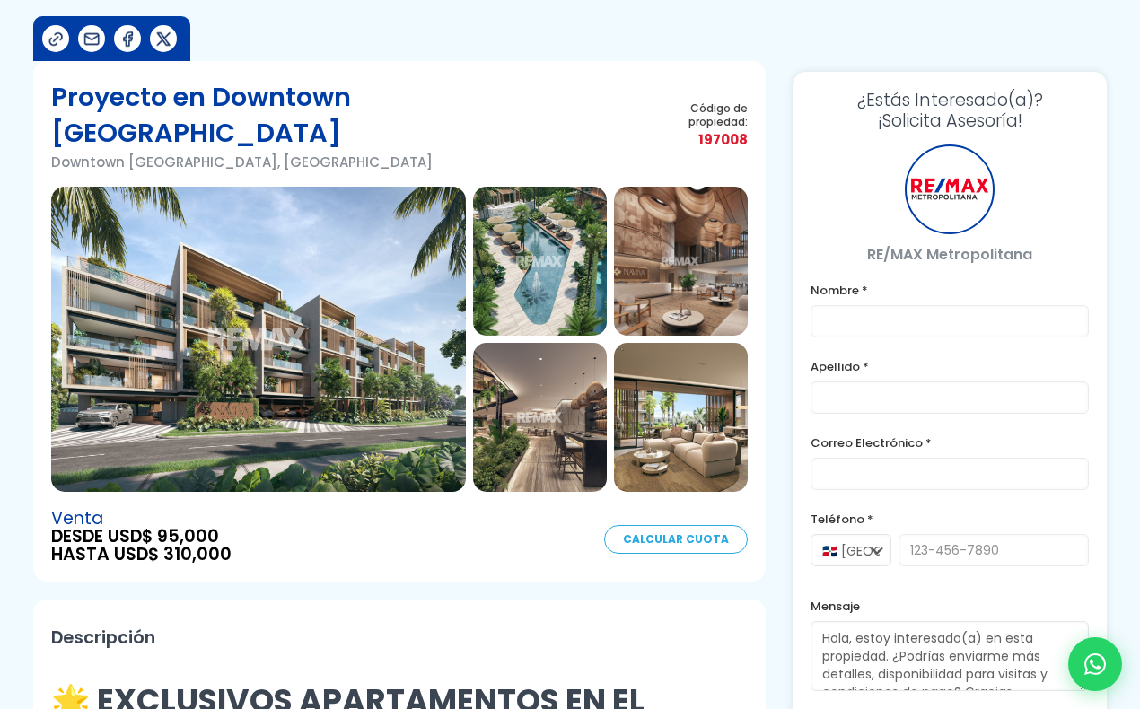
scroll to position [147, 0]
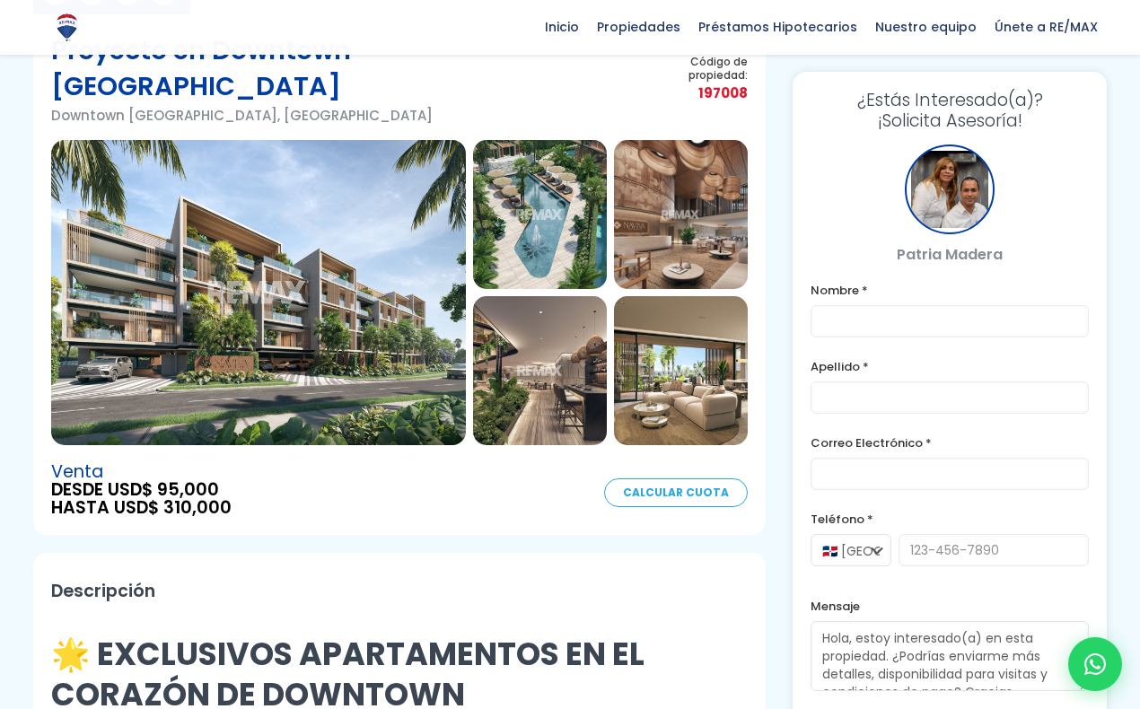
click at [381, 284] on img at bounding box center [258, 292] width 415 height 305
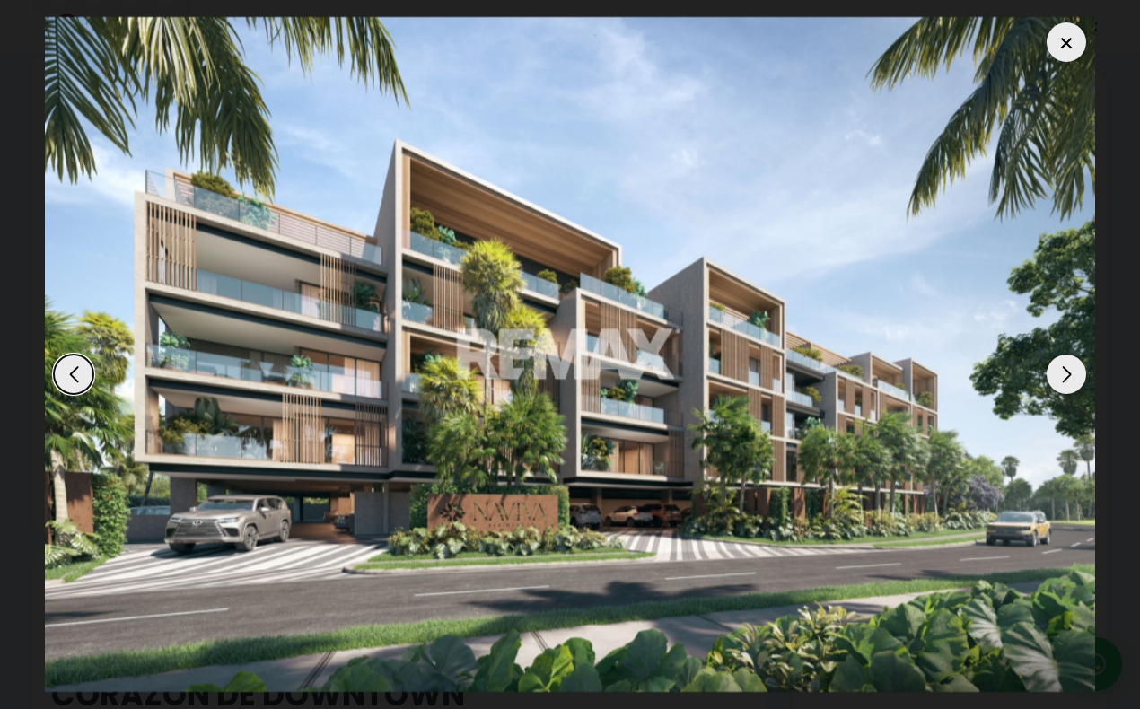
click at [1051, 379] on div "Next slide" at bounding box center [1065, 373] width 39 height 39
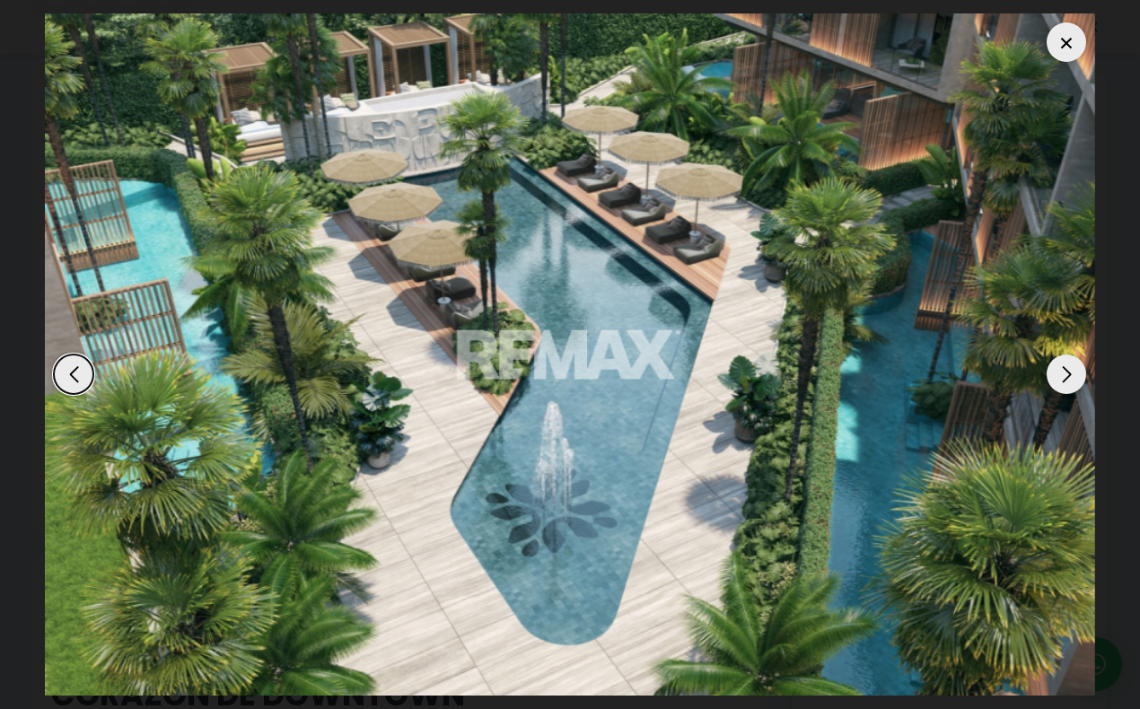
click at [1051, 379] on div "Next slide" at bounding box center [1065, 373] width 39 height 39
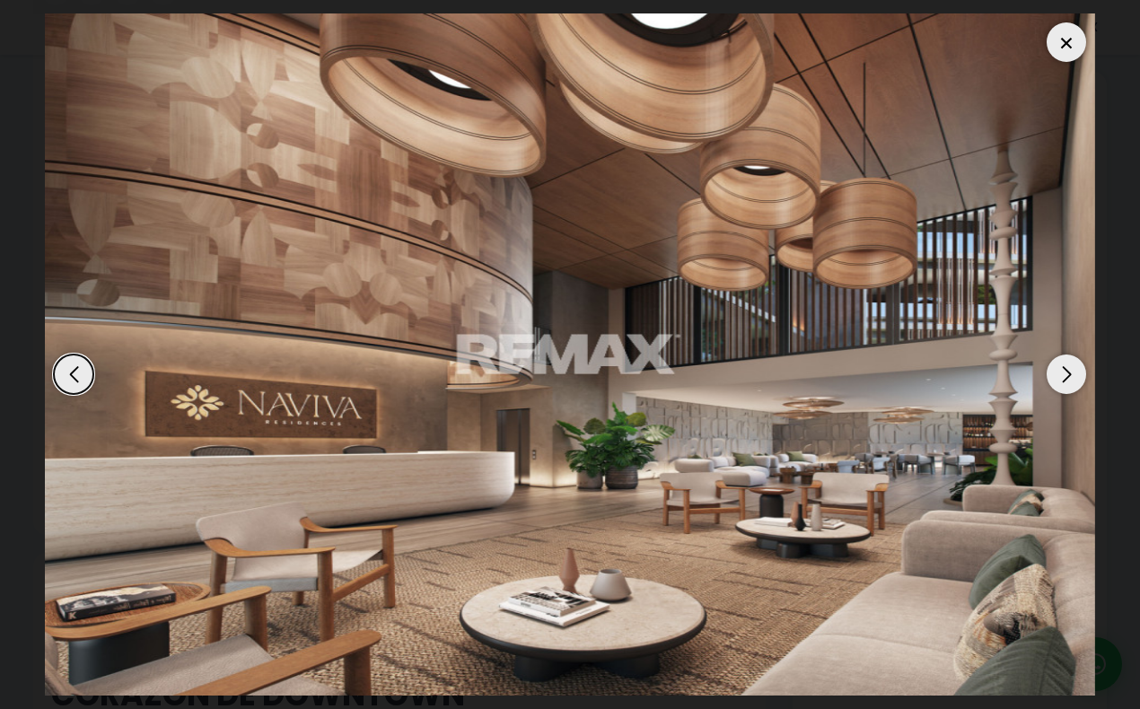
click at [1051, 379] on div "Next slide" at bounding box center [1065, 373] width 39 height 39
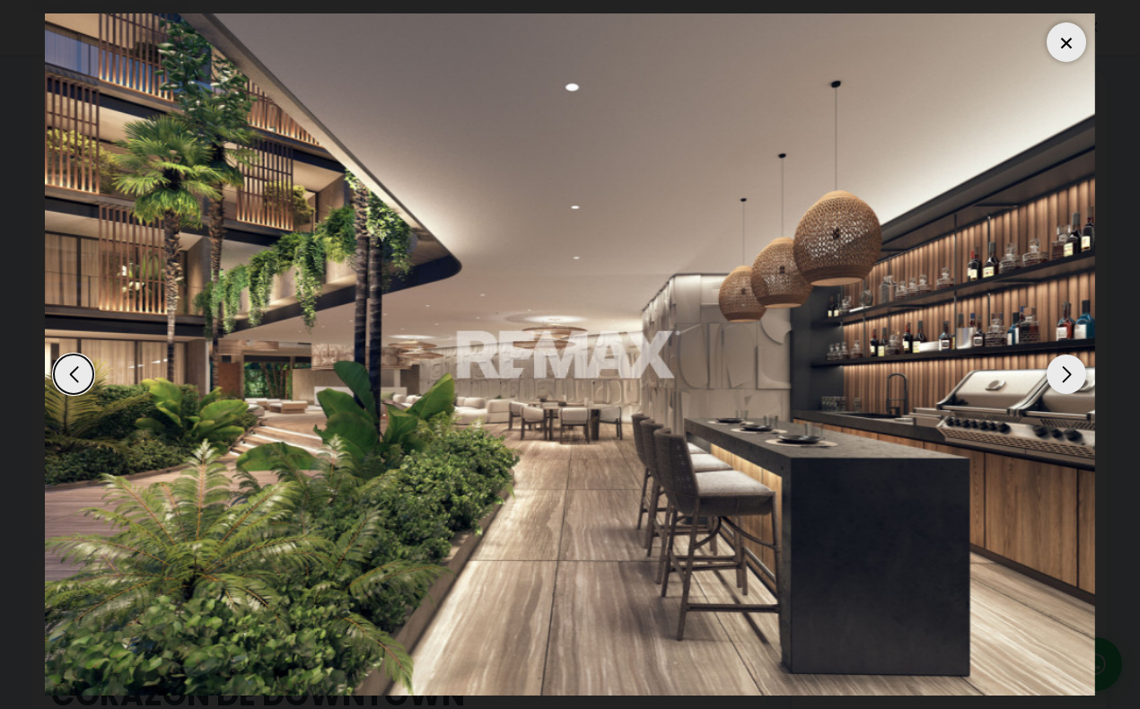
click at [1051, 379] on div "Next slide" at bounding box center [1065, 373] width 39 height 39
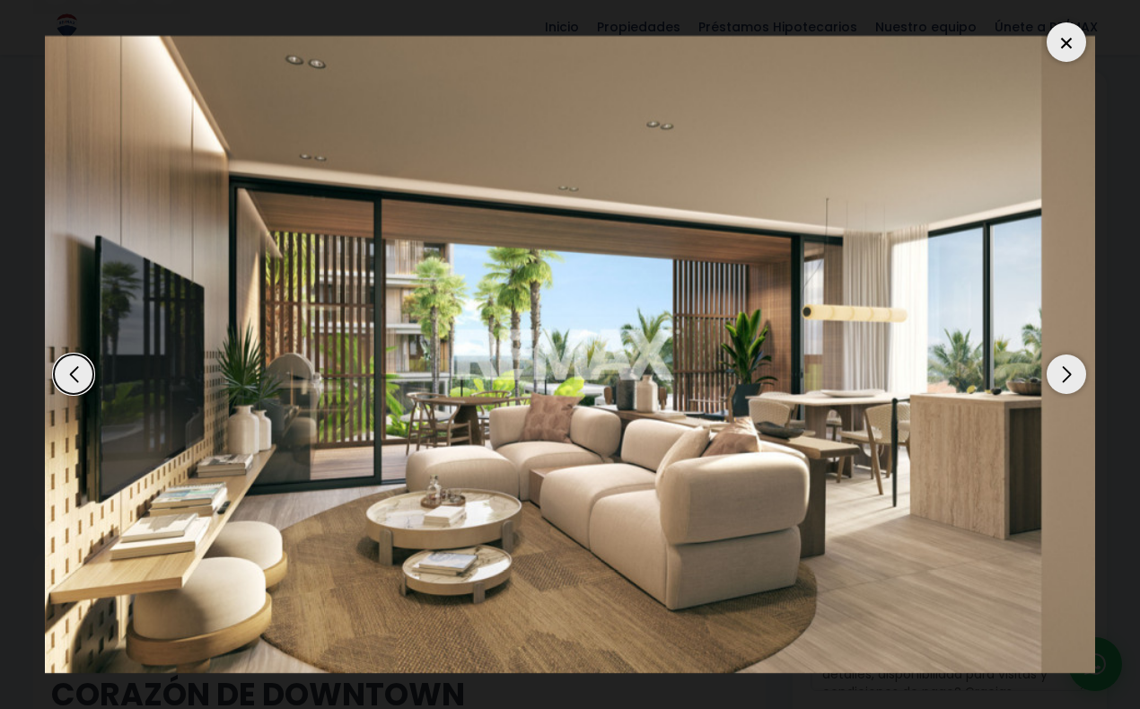
click at [1051, 379] on div "Next slide" at bounding box center [1065, 373] width 39 height 39
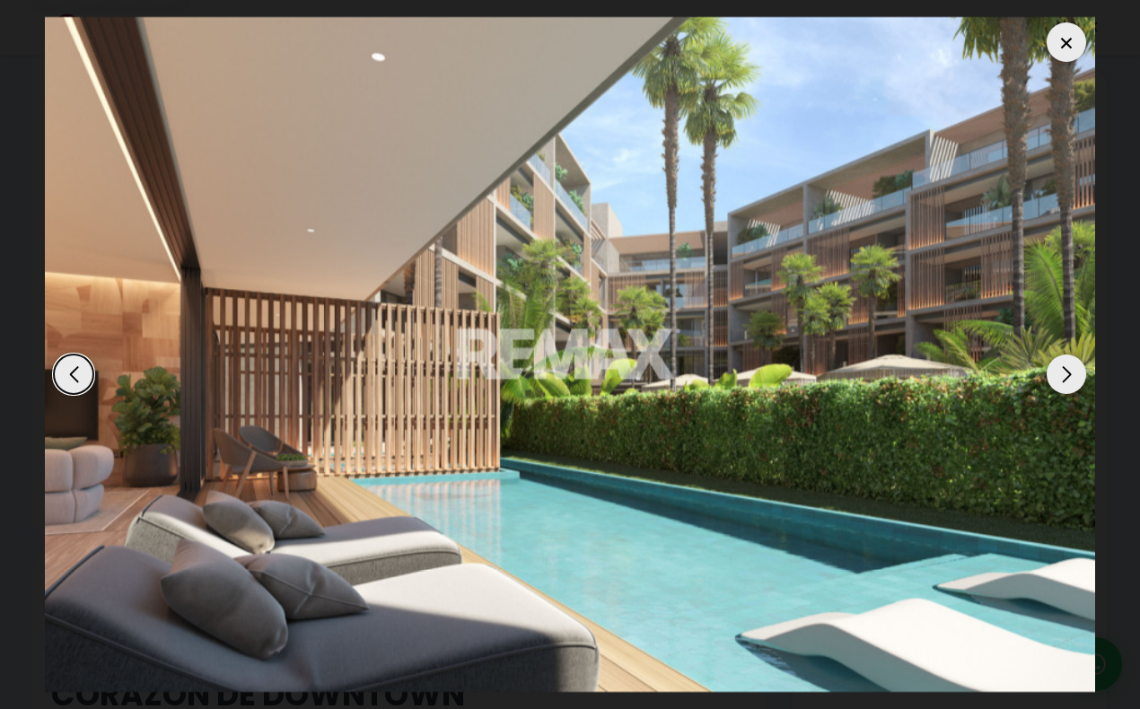
click at [1051, 379] on div "Next slide" at bounding box center [1065, 373] width 39 height 39
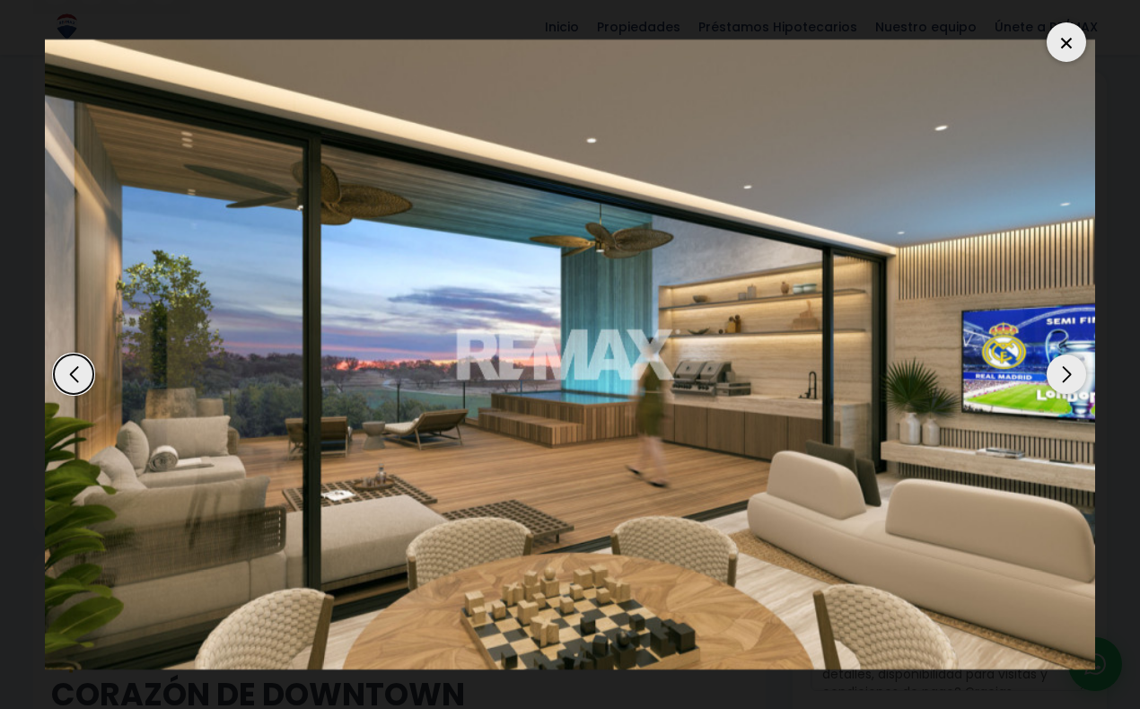
click at [1051, 379] on div "Next slide" at bounding box center [1065, 373] width 39 height 39
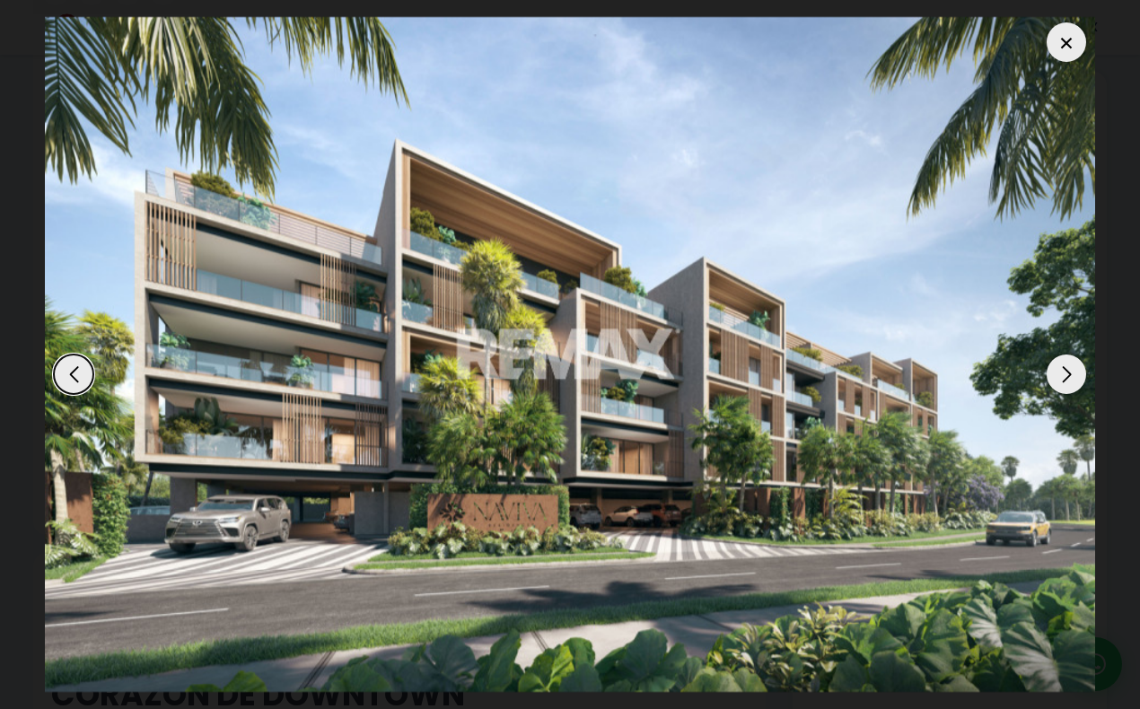
click at [1052, 378] on div "Next slide" at bounding box center [1065, 373] width 39 height 39
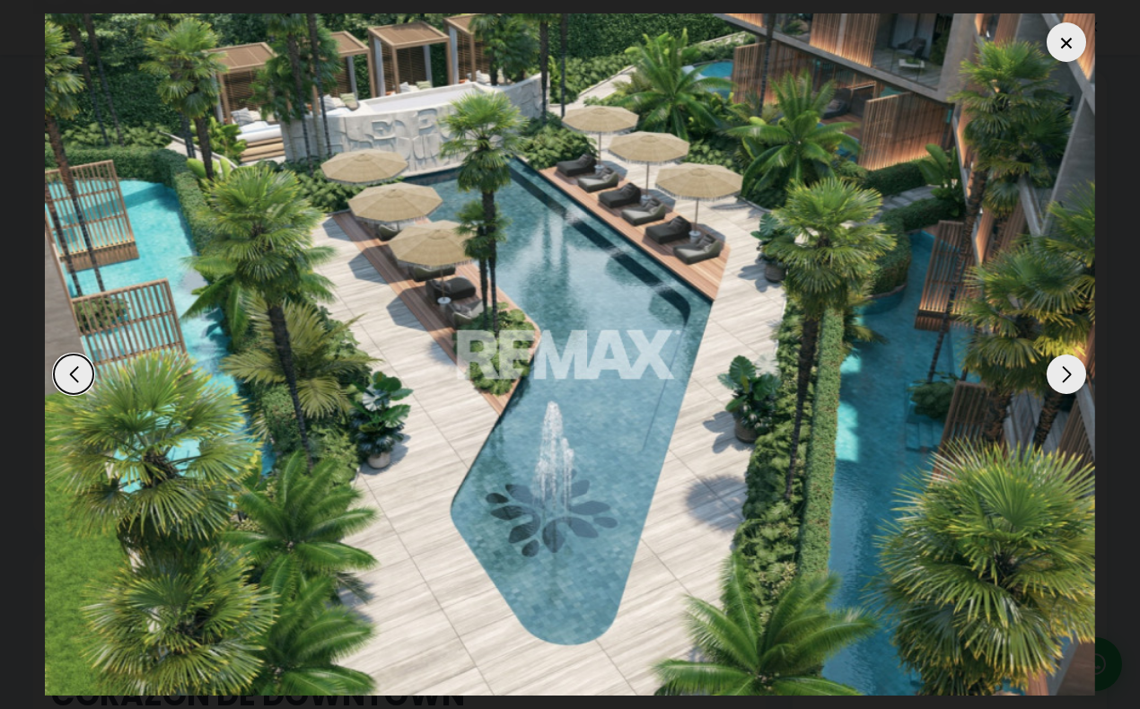
click at [1052, 378] on div "Next slide" at bounding box center [1065, 373] width 39 height 39
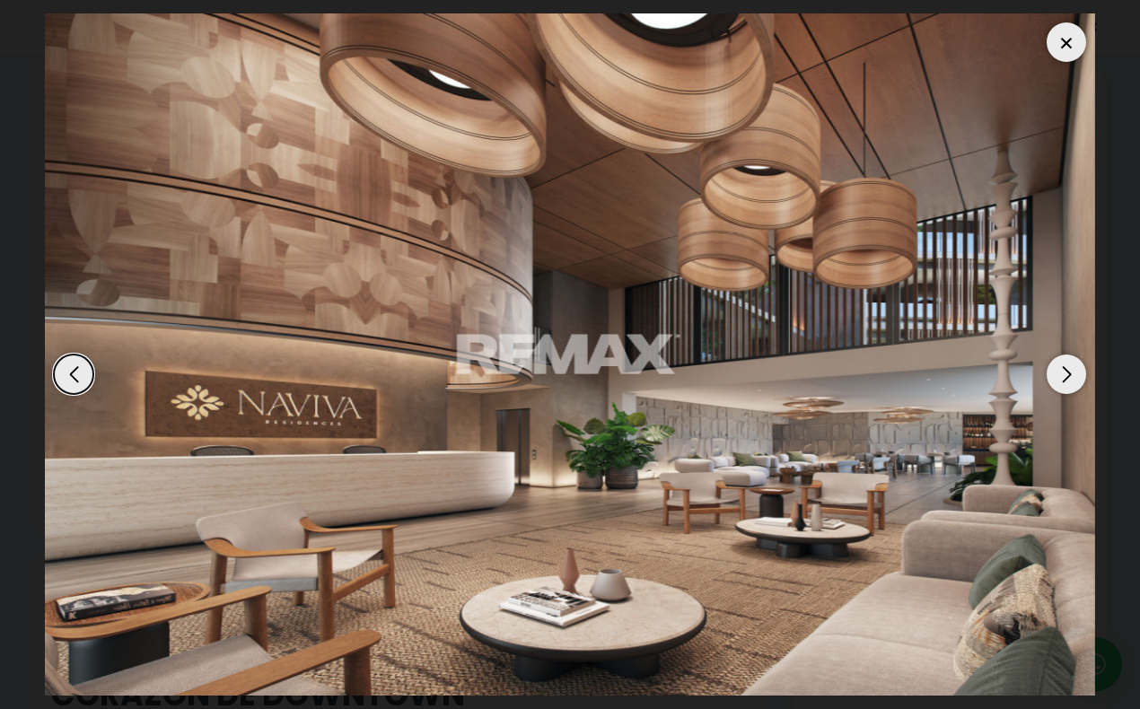
scroll to position [0, 0]
click at [1065, 48] on div at bounding box center [1065, 41] width 39 height 39
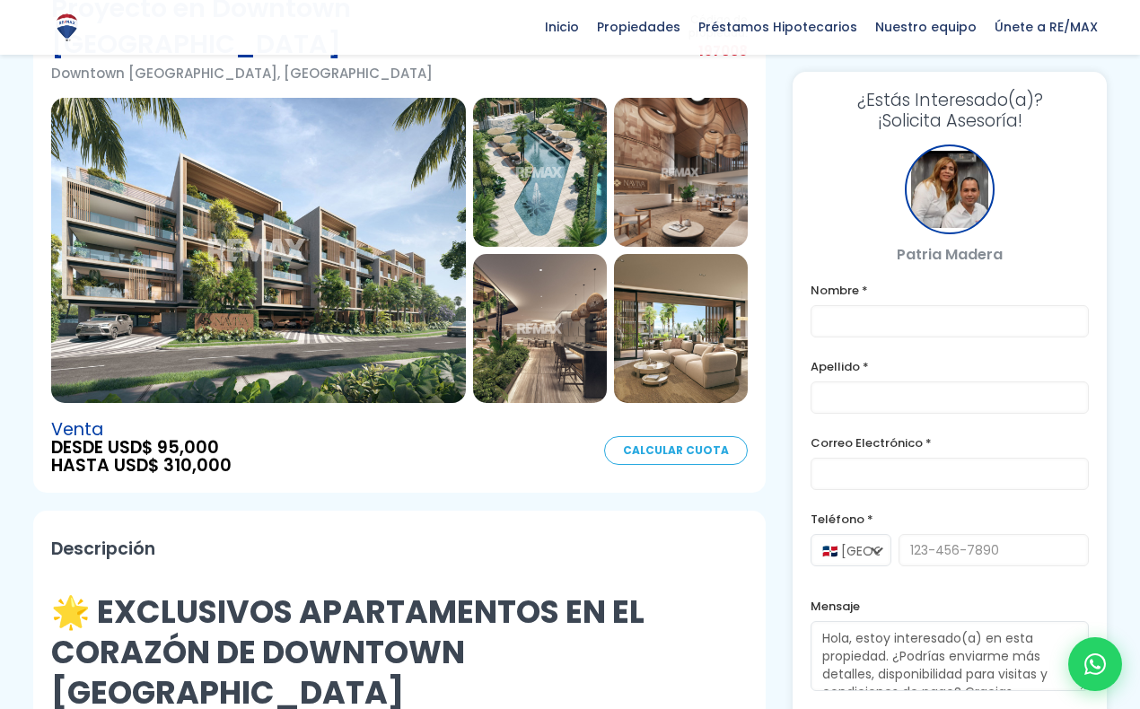
scroll to position [194, 0]
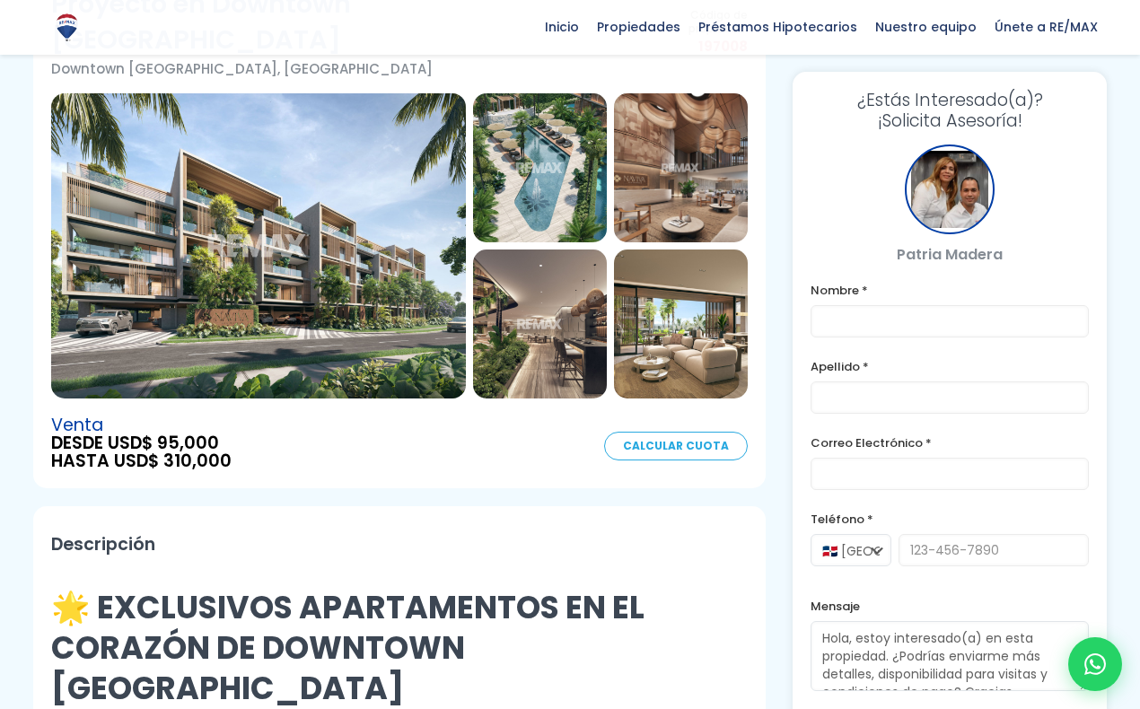
click at [456, 293] on img at bounding box center [258, 245] width 415 height 305
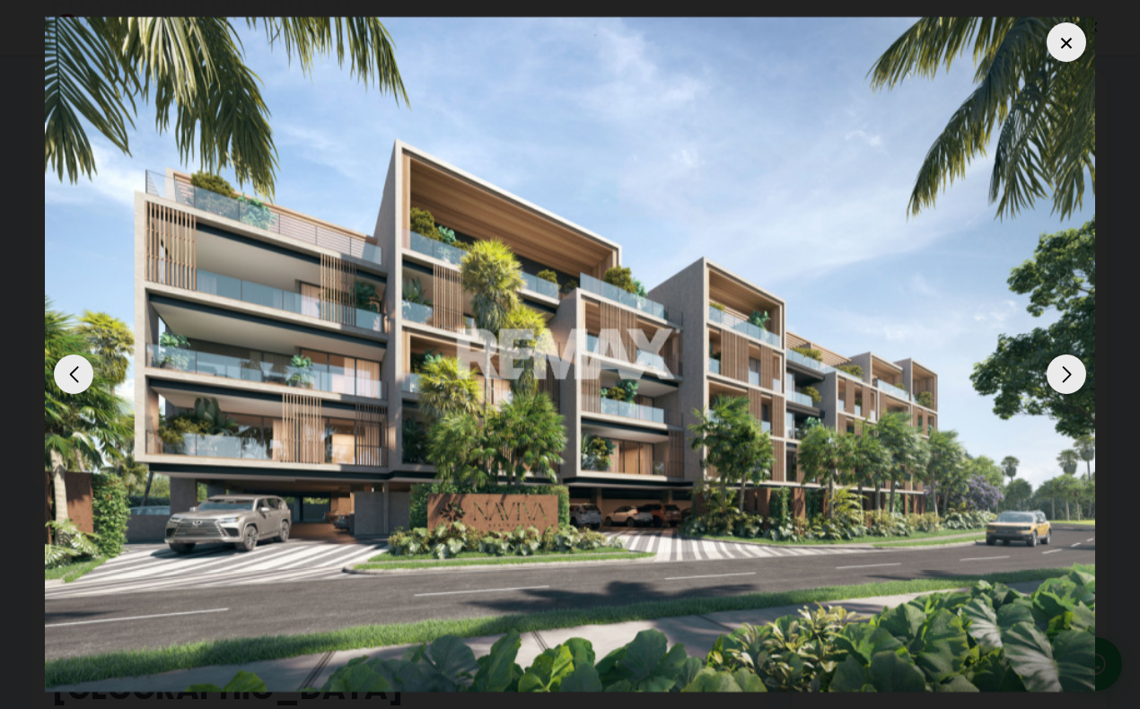
click at [64, 376] on div "Previous slide" at bounding box center [73, 373] width 39 height 39
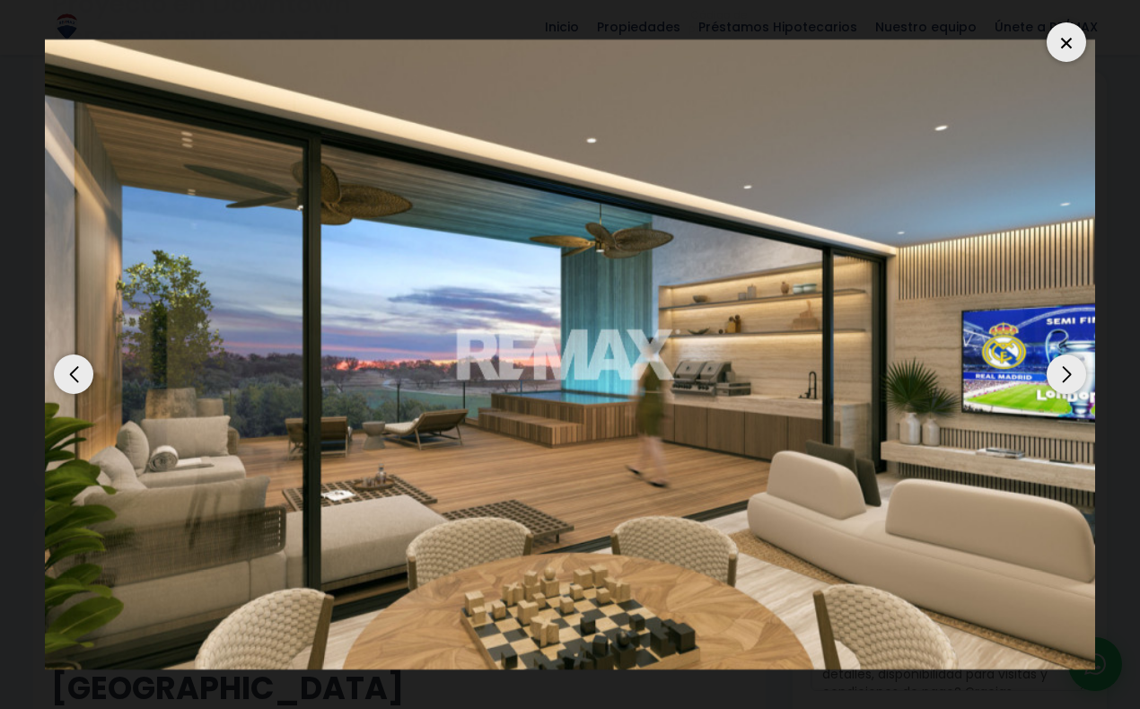
click at [63, 376] on div "Previous slide" at bounding box center [73, 373] width 39 height 39
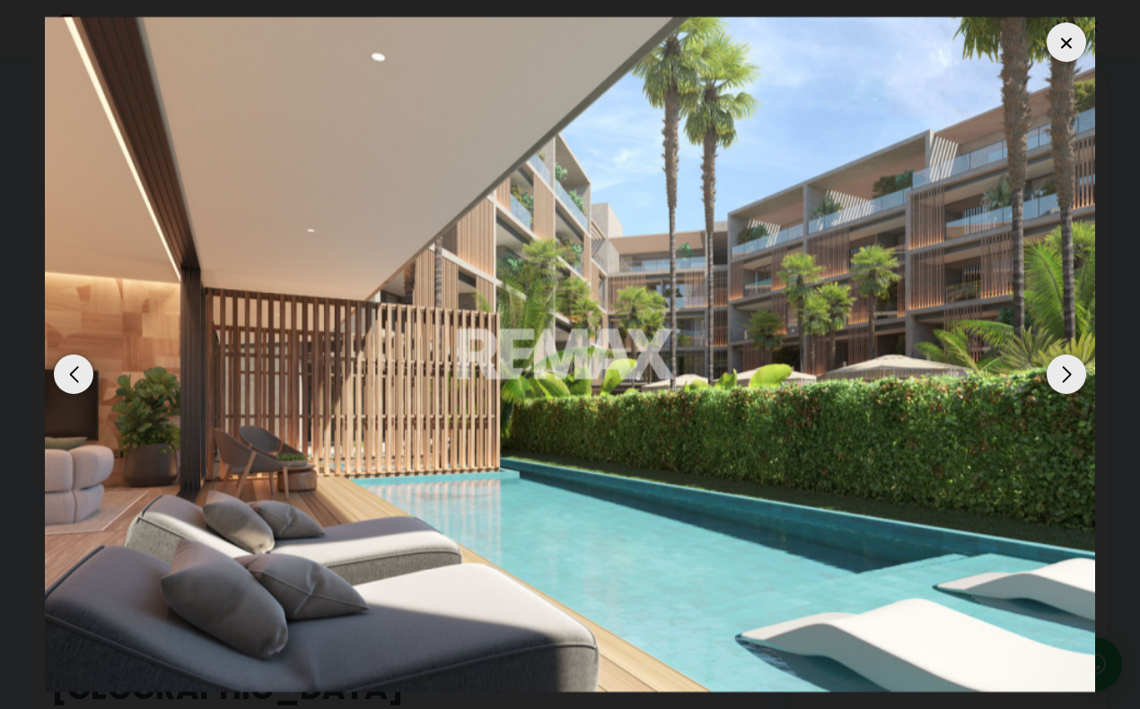
click at [63, 376] on div "Previous slide" at bounding box center [73, 373] width 39 height 39
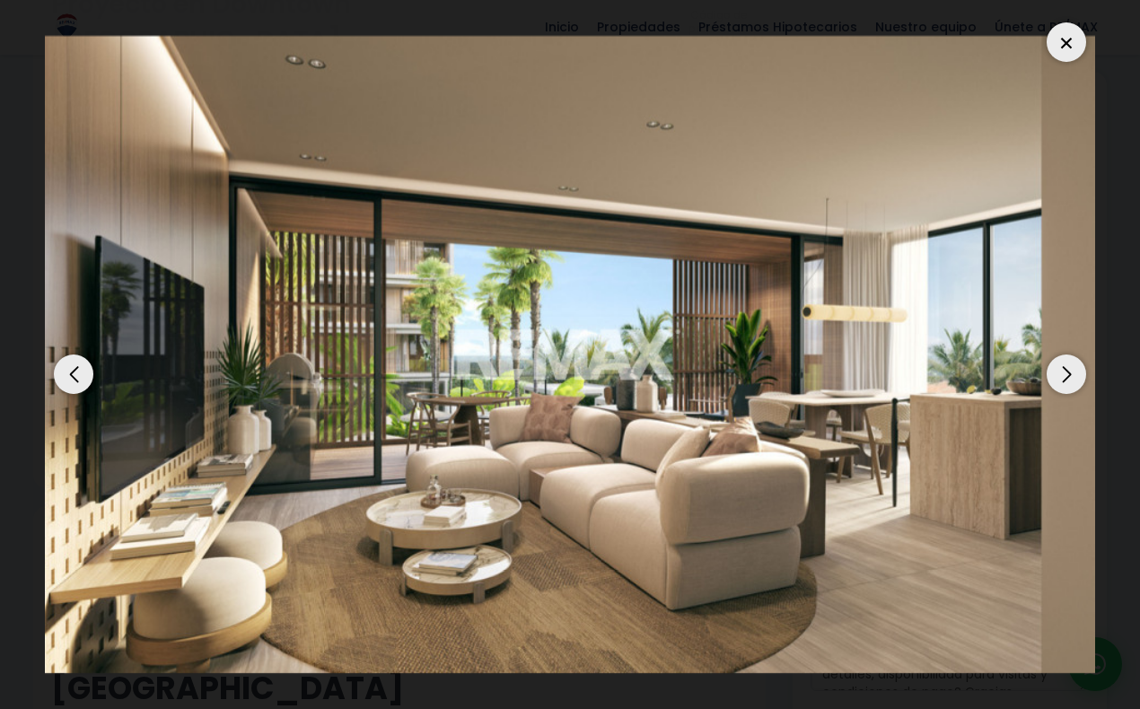
click at [63, 376] on div "Previous slide" at bounding box center [73, 373] width 39 height 39
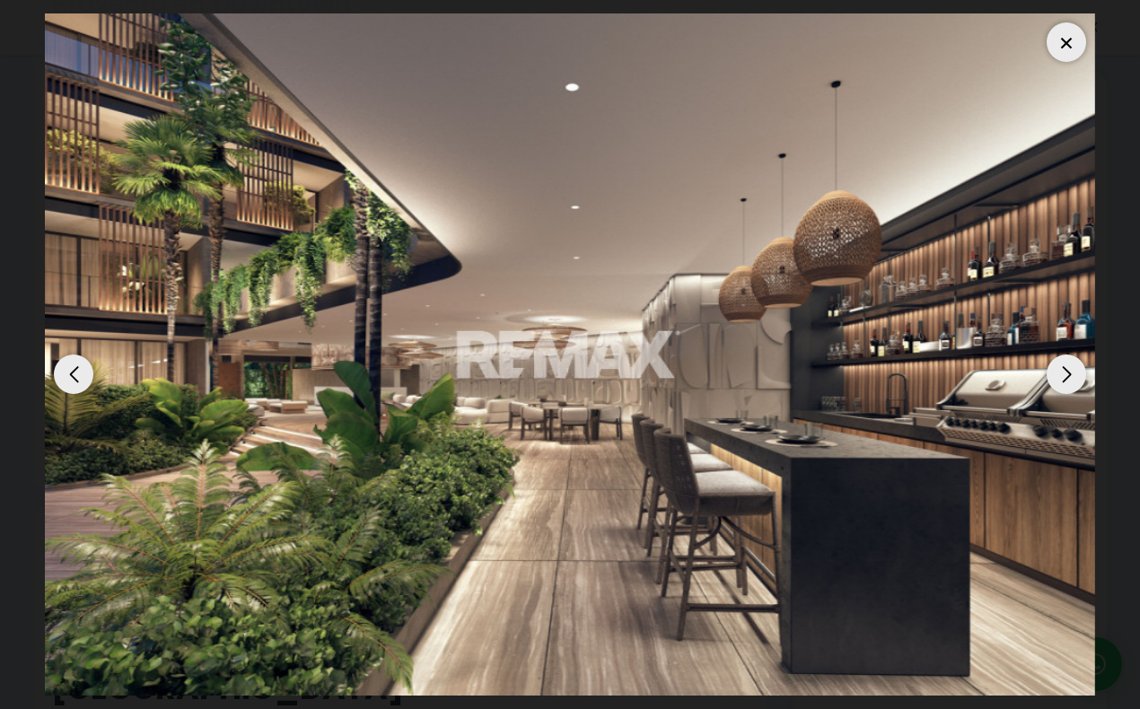
click at [63, 376] on div "Previous slide" at bounding box center [73, 373] width 39 height 39
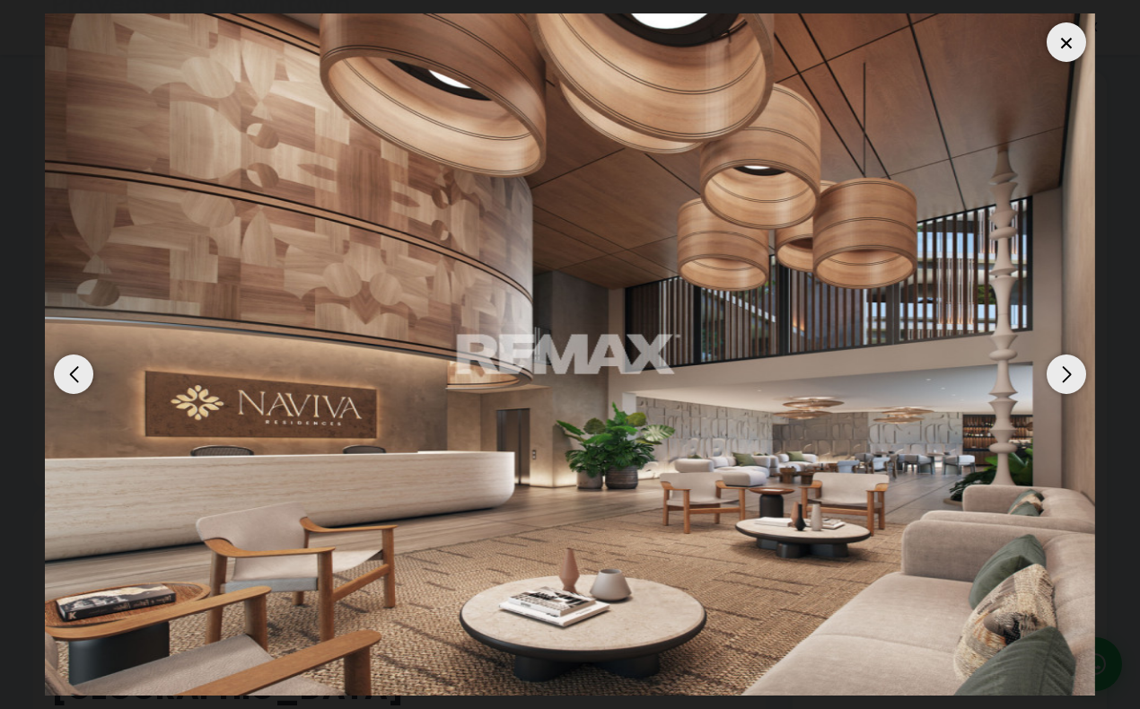
click at [63, 376] on div "Previous slide" at bounding box center [73, 373] width 39 height 39
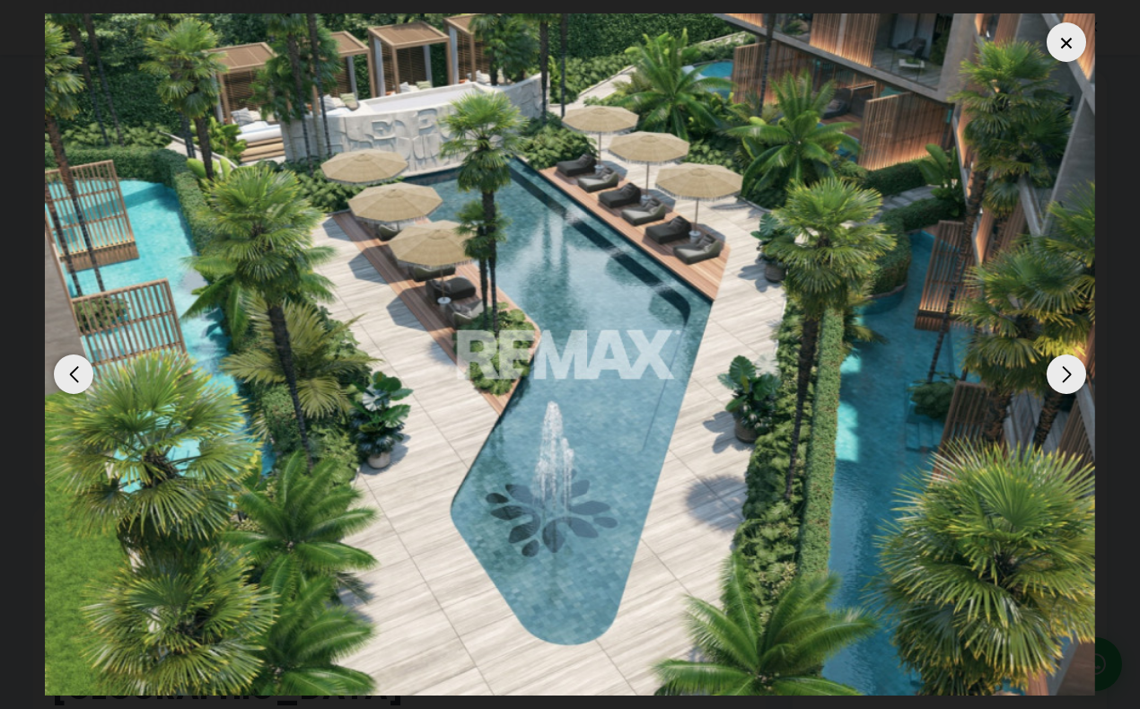
click at [63, 376] on div "Previous slide" at bounding box center [73, 373] width 39 height 39
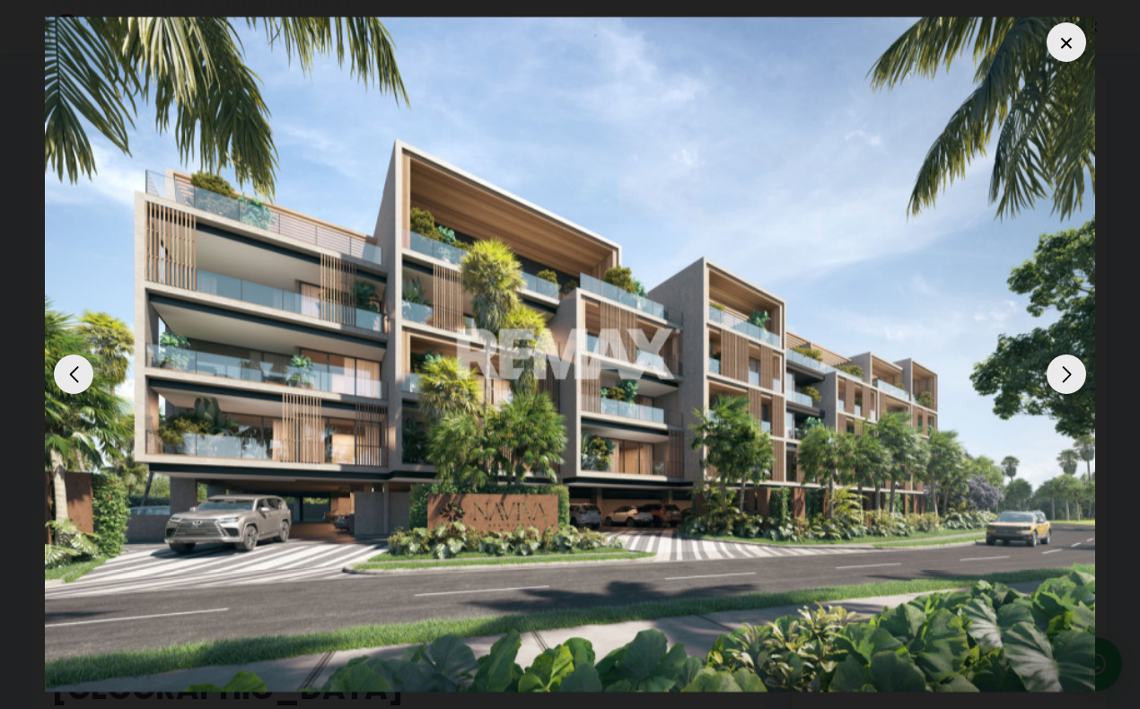
click at [1070, 42] on div at bounding box center [1065, 41] width 39 height 39
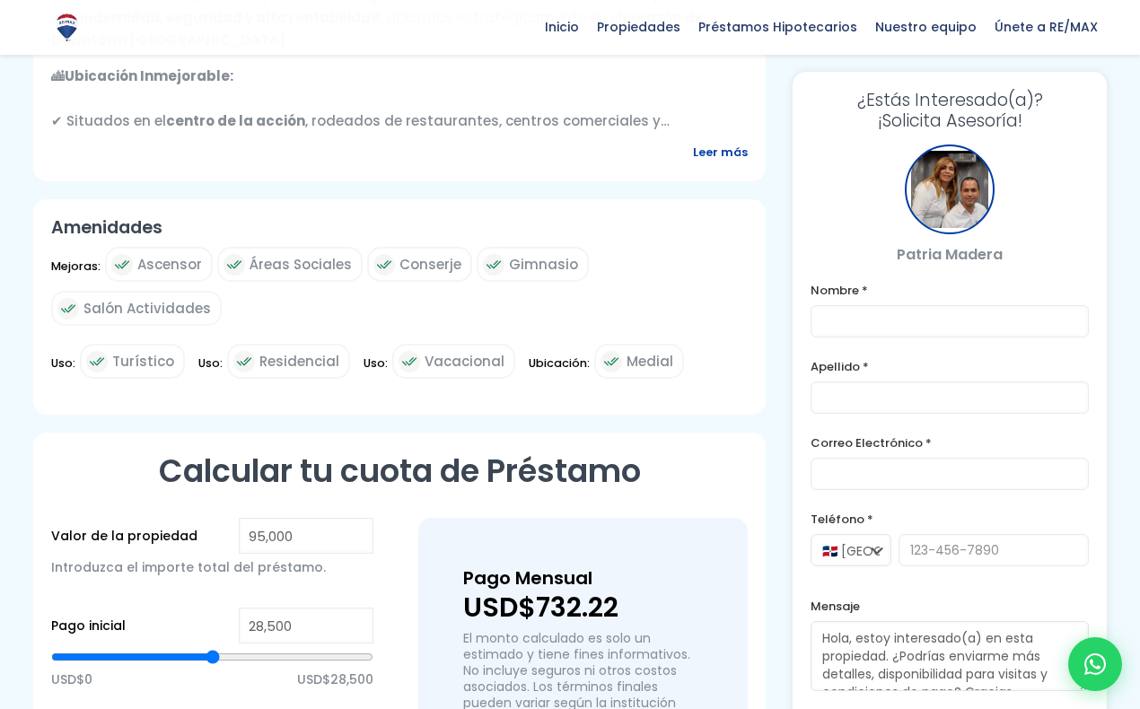
scroll to position [971, 0]
